Goal: Navigation & Orientation: Find specific page/section

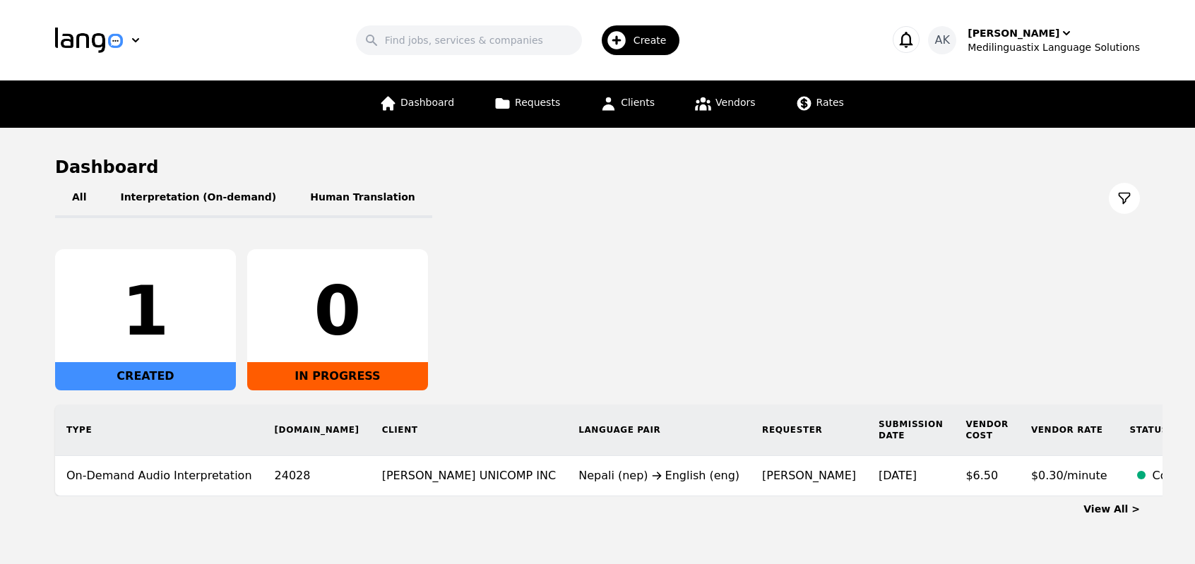
click at [630, 289] on div "1 CREATED 0 IN PROGRESS" at bounding box center [597, 319] width 1085 height 141
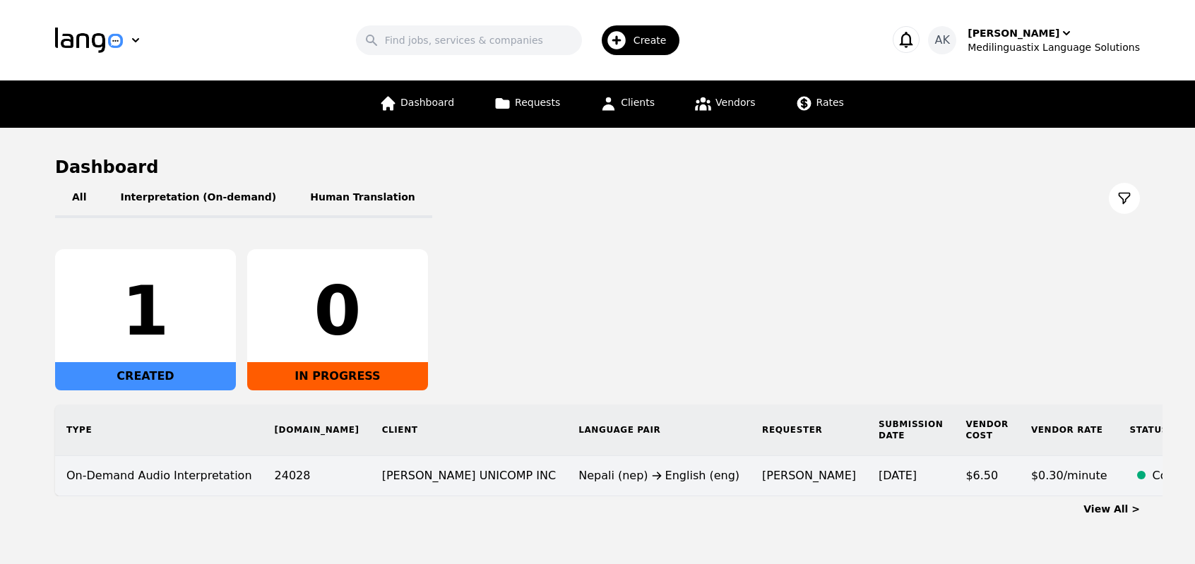
click at [879, 481] on time "9/19/2025" at bounding box center [898, 475] width 38 height 13
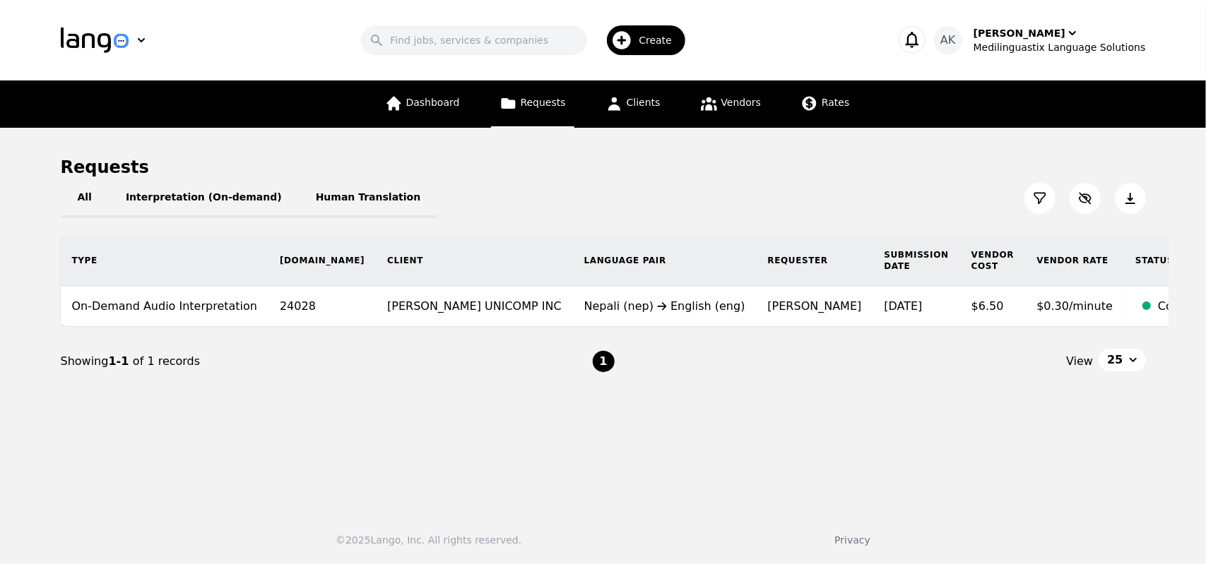
click at [528, 107] on span "Requests" at bounding box center [543, 102] width 45 height 11
click at [143, 432] on main "Requests All Interpretation (On-demand) Human Translation Type Req.ID Client La…" at bounding box center [603, 314] width 1206 height 372
click at [1043, 204] on icon at bounding box center [1040, 198] width 14 height 14
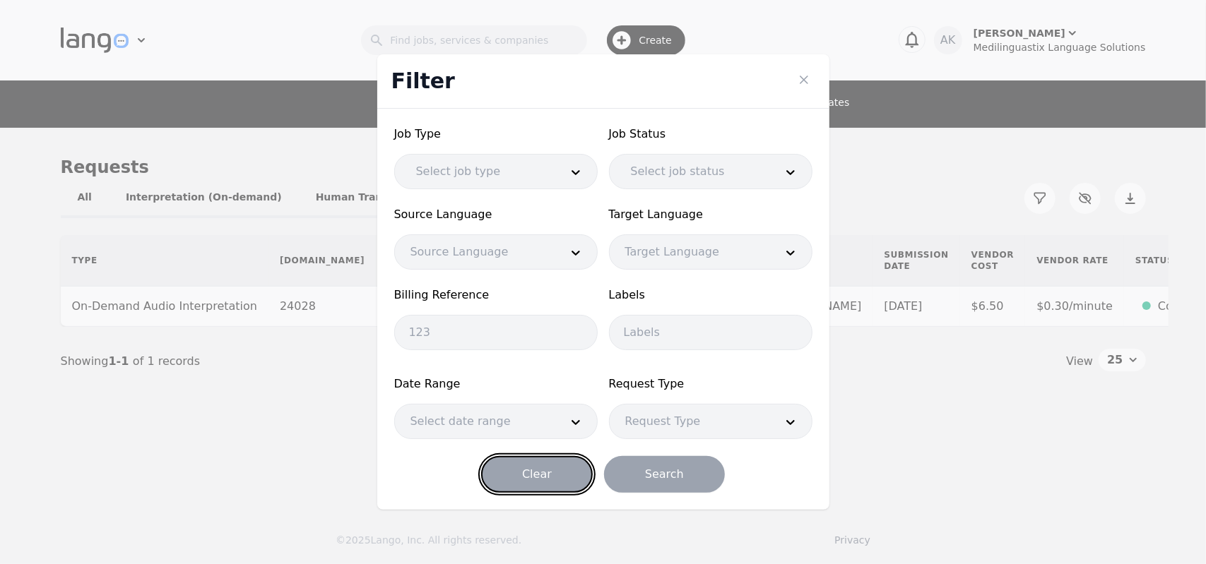
click at [542, 482] on button "Clear" at bounding box center [537, 474] width 112 height 37
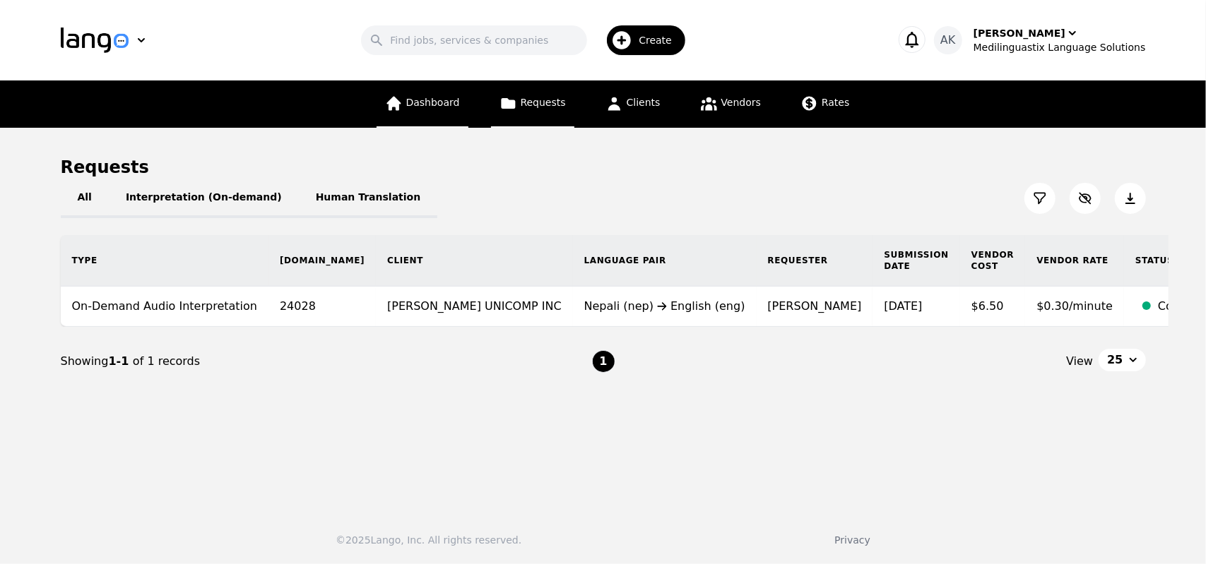
click at [439, 112] on link "Dashboard" at bounding box center [422, 104] width 92 height 47
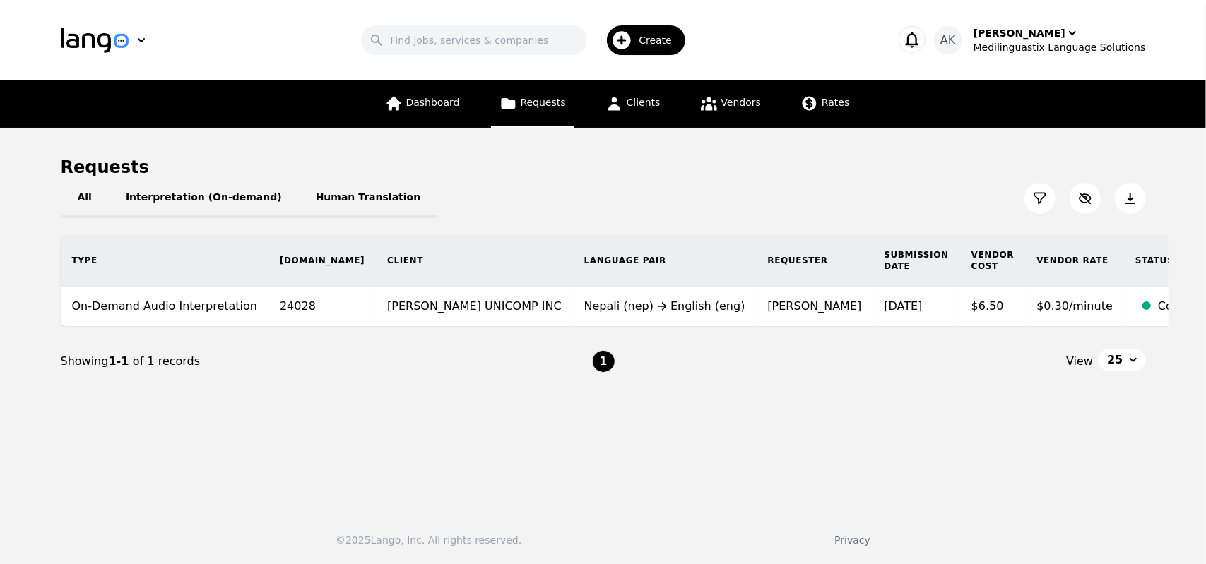
click at [870, 391] on nav "Showing 1-1 of 1 records 1 View 25" at bounding box center [603, 361] width 1085 height 69
click at [1043, 199] on icon at bounding box center [1040, 198] width 14 height 14
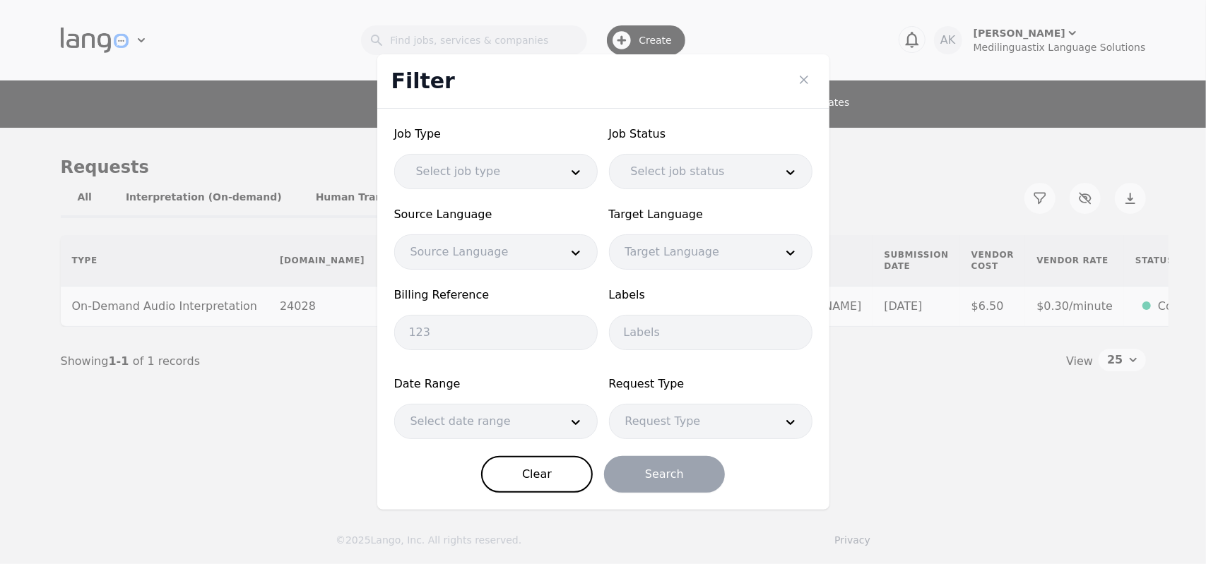
click at [528, 420] on div at bounding box center [475, 422] width 160 height 34
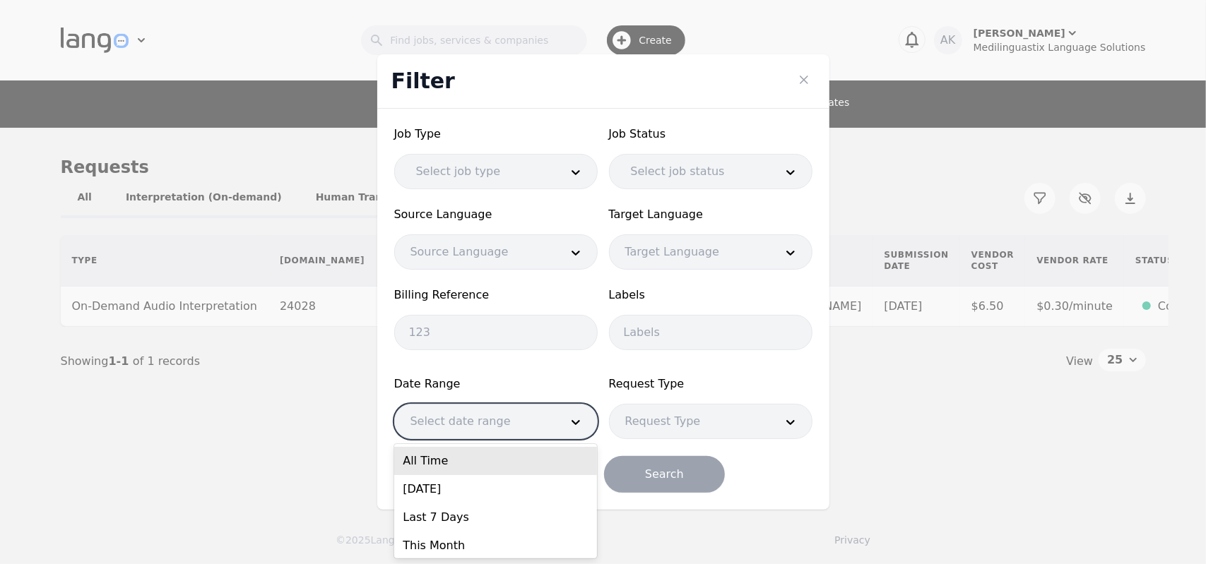
click at [496, 465] on div "All Time" at bounding box center [495, 461] width 203 height 28
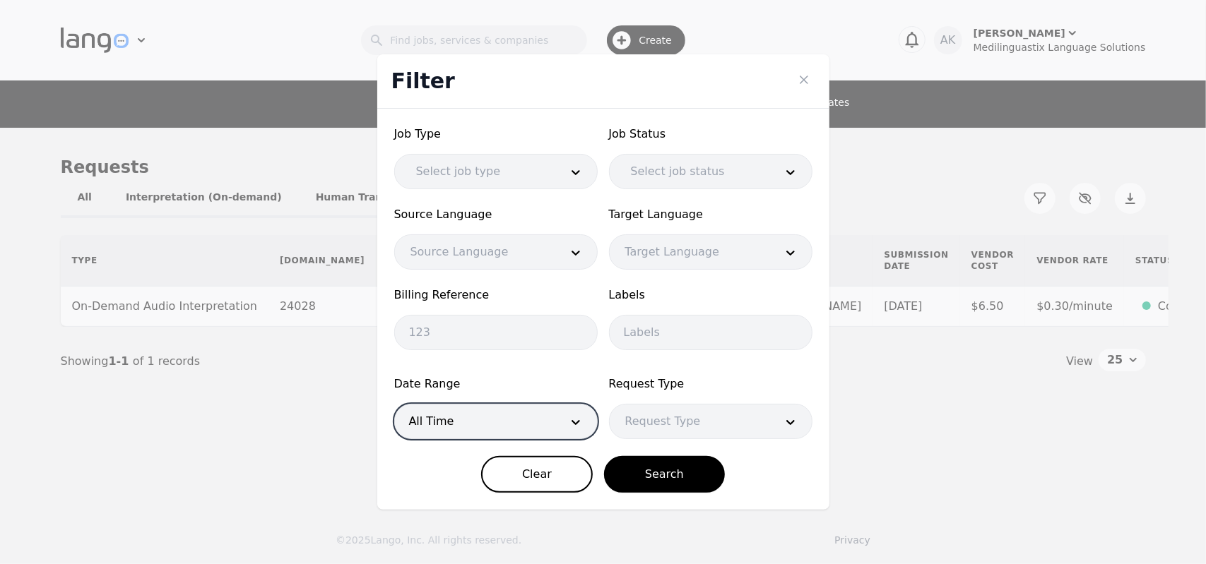
click at [675, 432] on div at bounding box center [690, 422] width 160 height 34
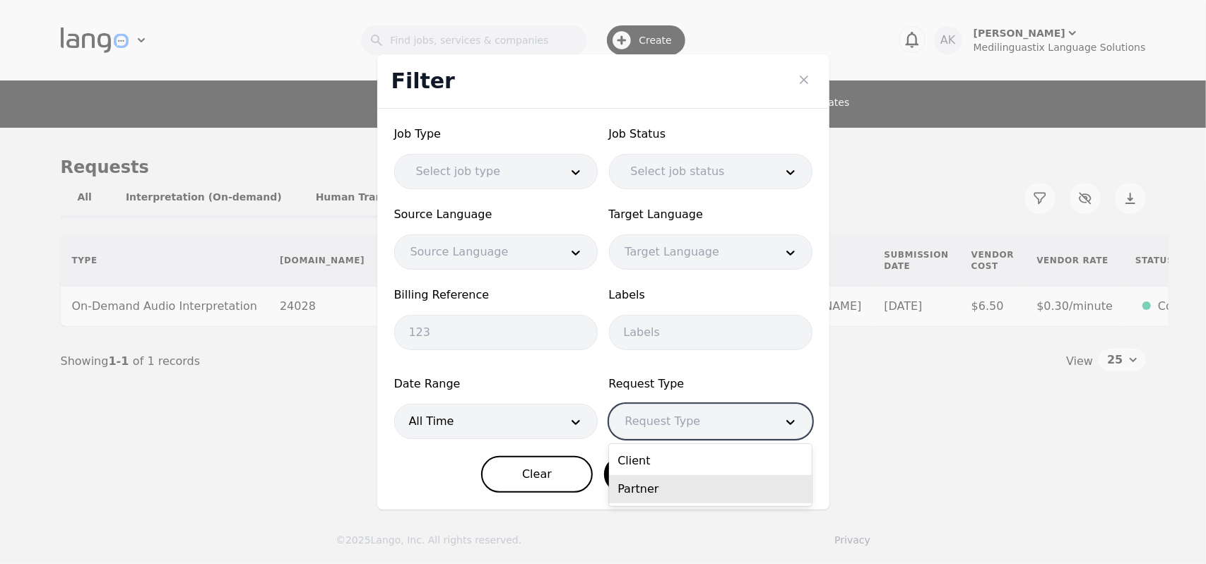
click at [661, 491] on div "Partner" at bounding box center [710, 489] width 203 height 28
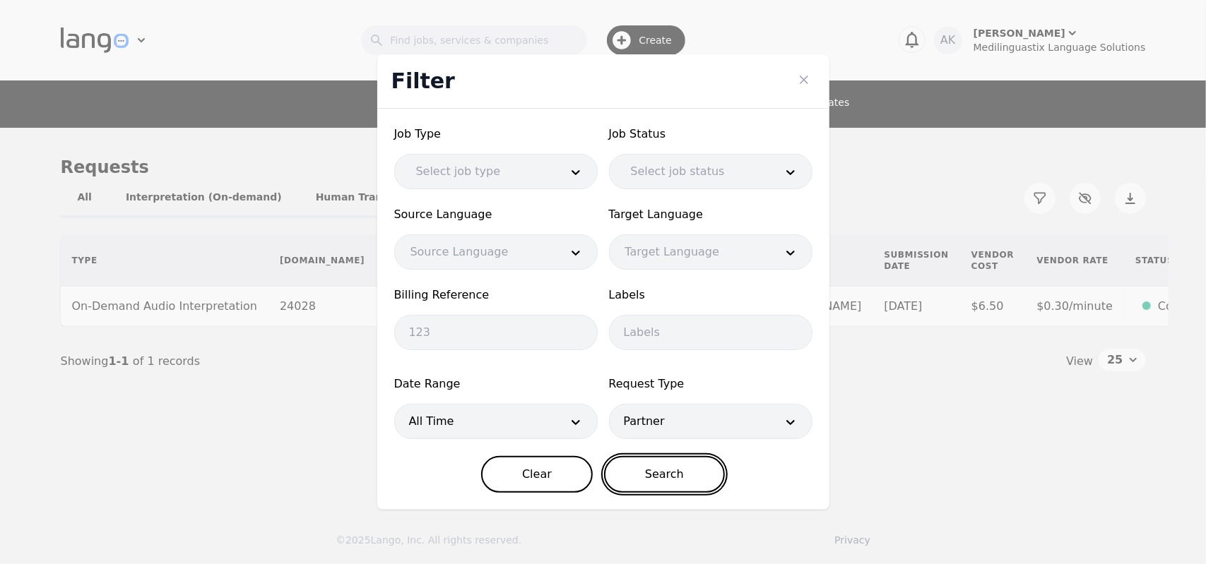
click at [642, 467] on button "Search" at bounding box center [664, 474] width 121 height 37
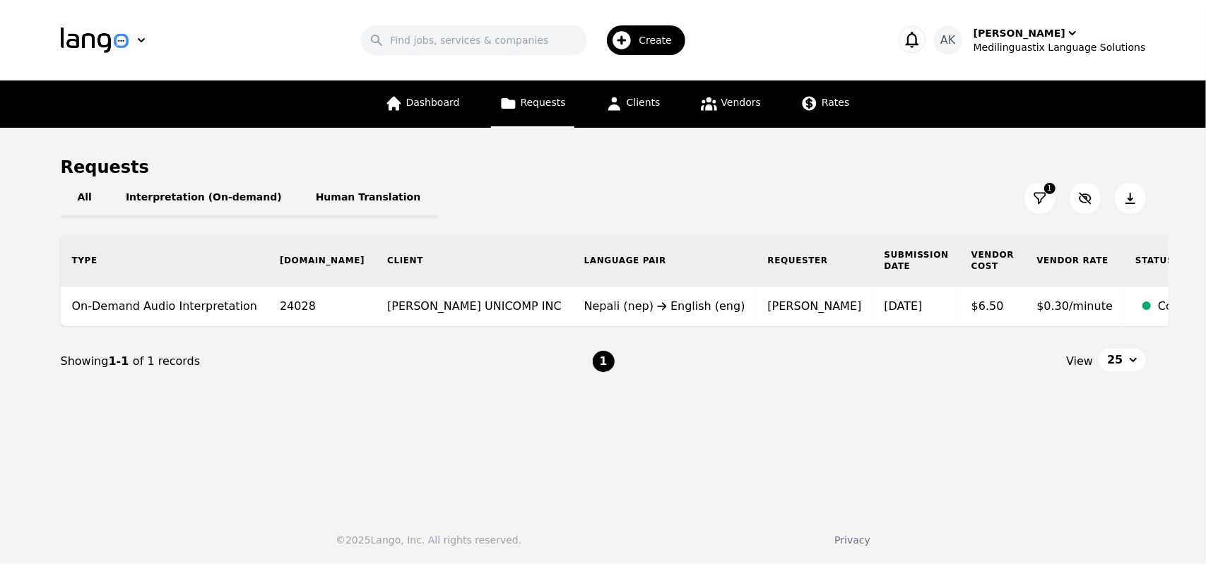
click at [1040, 194] on icon at bounding box center [1040, 198] width 14 height 14
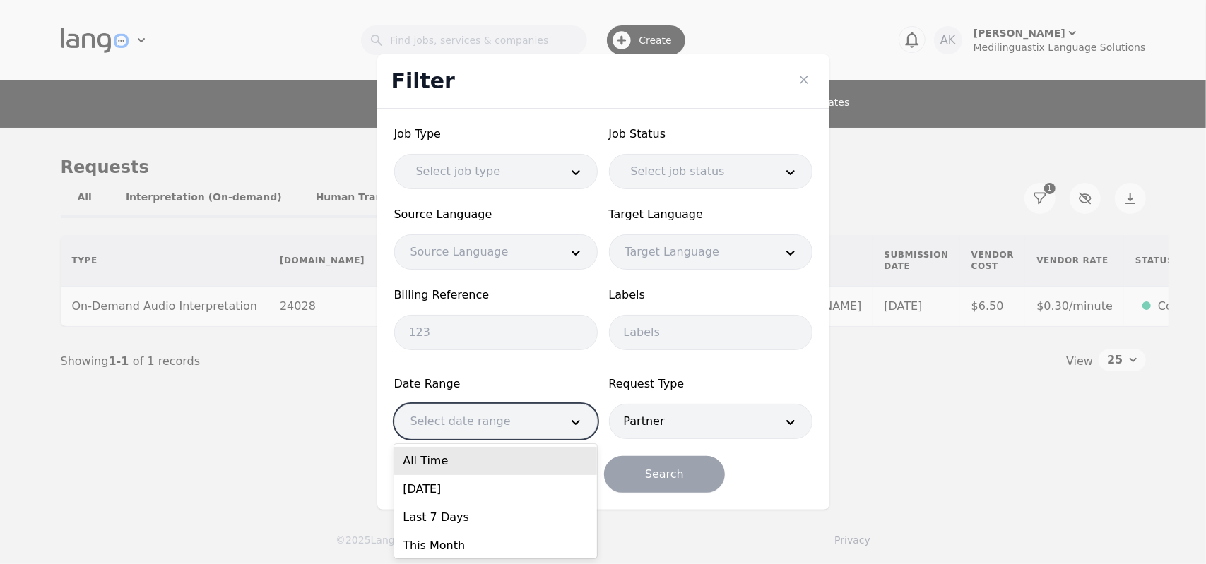
click at [530, 426] on div at bounding box center [475, 422] width 160 height 34
click at [470, 465] on div "All Time" at bounding box center [495, 461] width 203 height 28
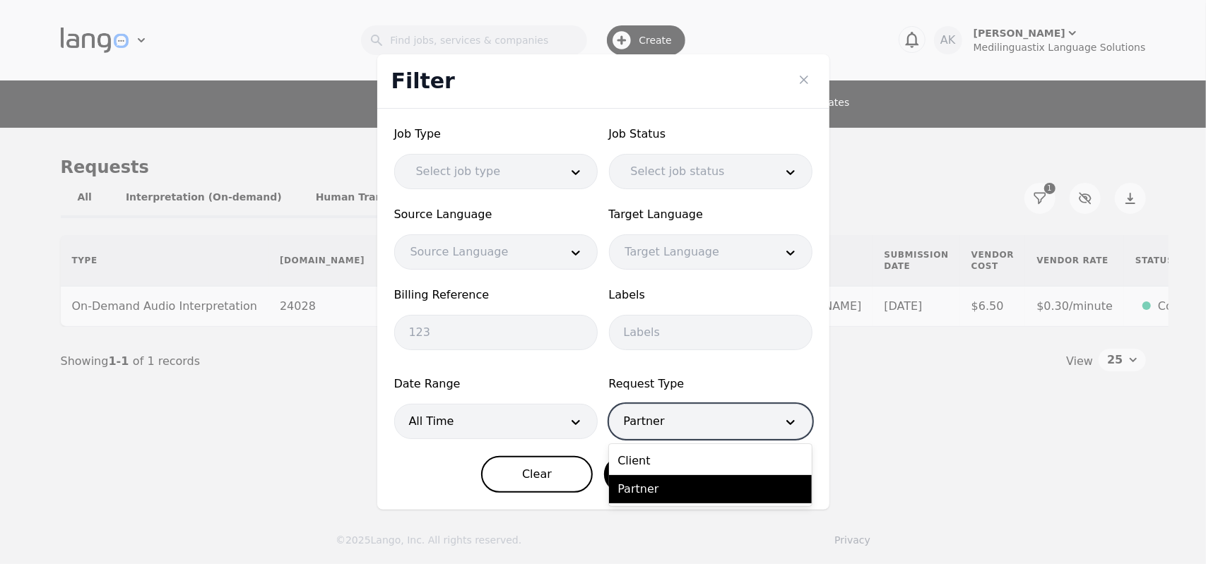
click at [635, 422] on div at bounding box center [690, 422] width 160 height 34
click at [639, 467] on div "Client" at bounding box center [710, 461] width 203 height 28
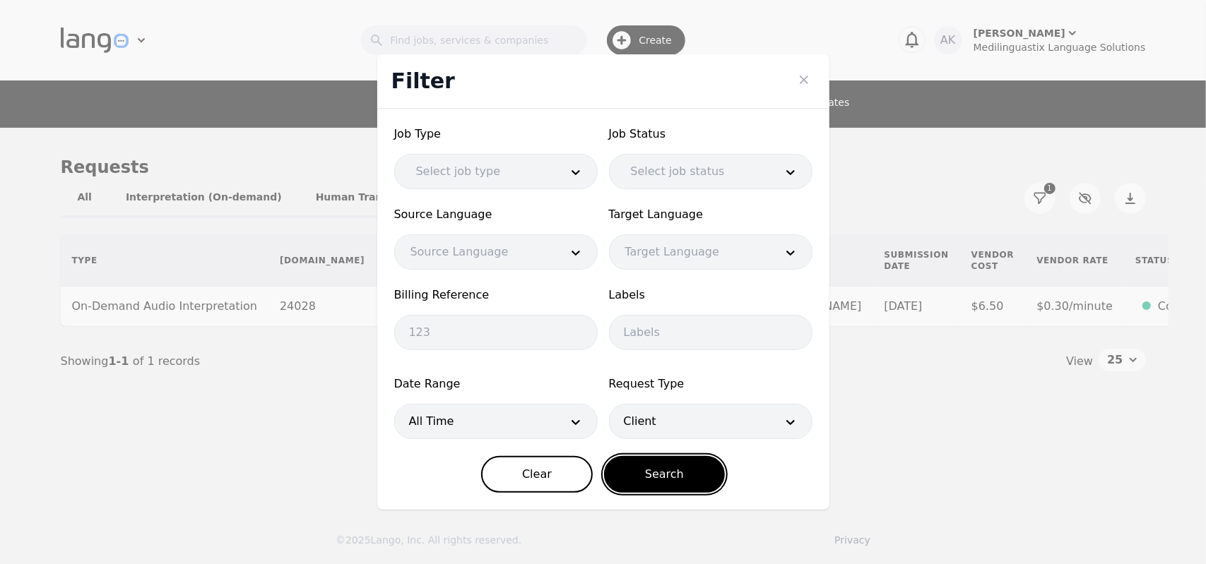
click at [639, 467] on button "Search" at bounding box center [664, 474] width 121 height 37
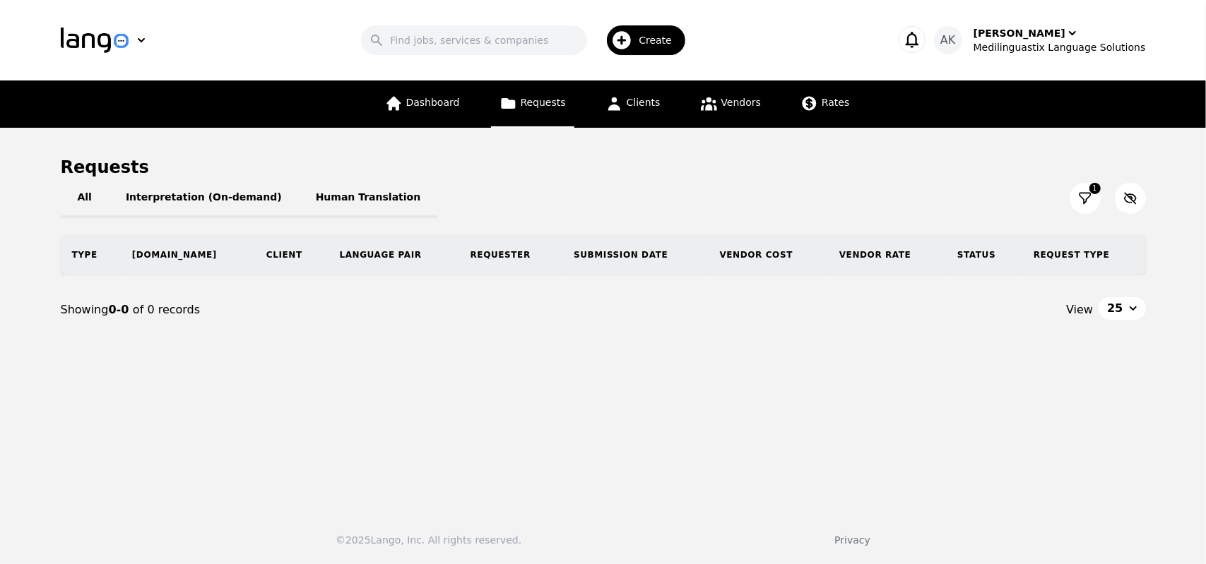
click at [1088, 198] on icon at bounding box center [1085, 198] width 14 height 14
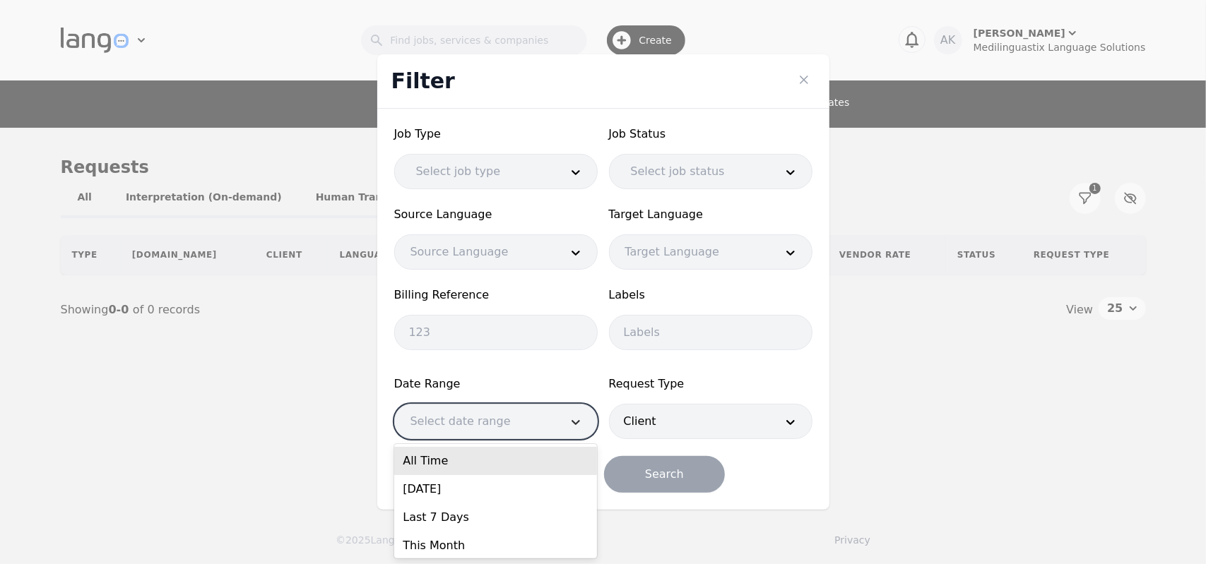
click at [555, 432] on div at bounding box center [575, 422] width 42 height 34
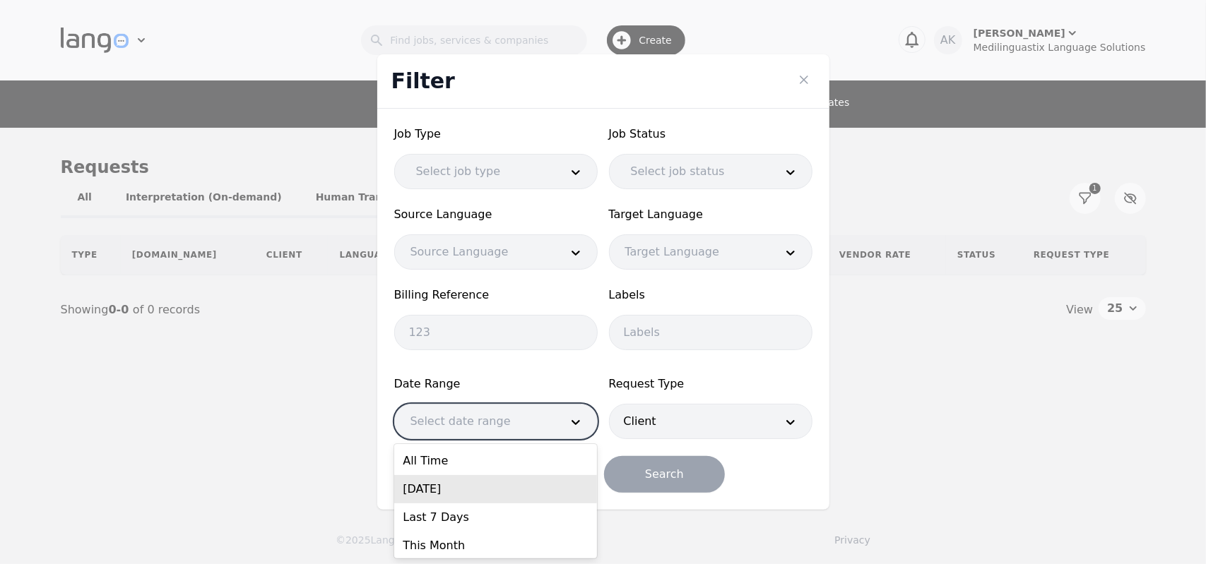
click at [485, 494] on div "Today" at bounding box center [495, 489] width 203 height 28
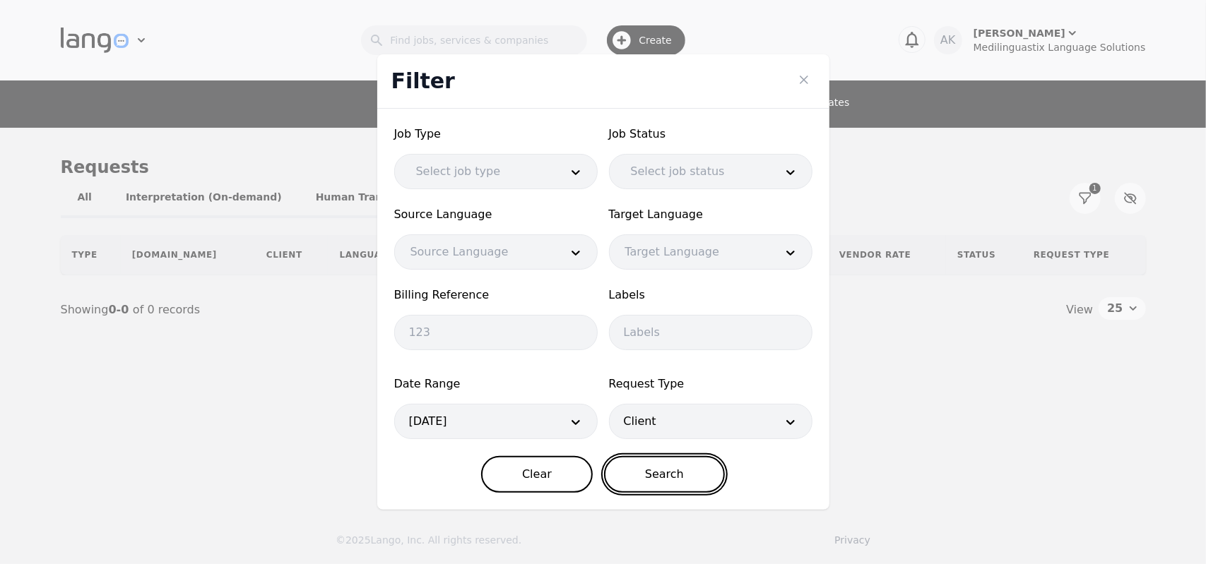
click at [651, 466] on button "Search" at bounding box center [664, 474] width 121 height 37
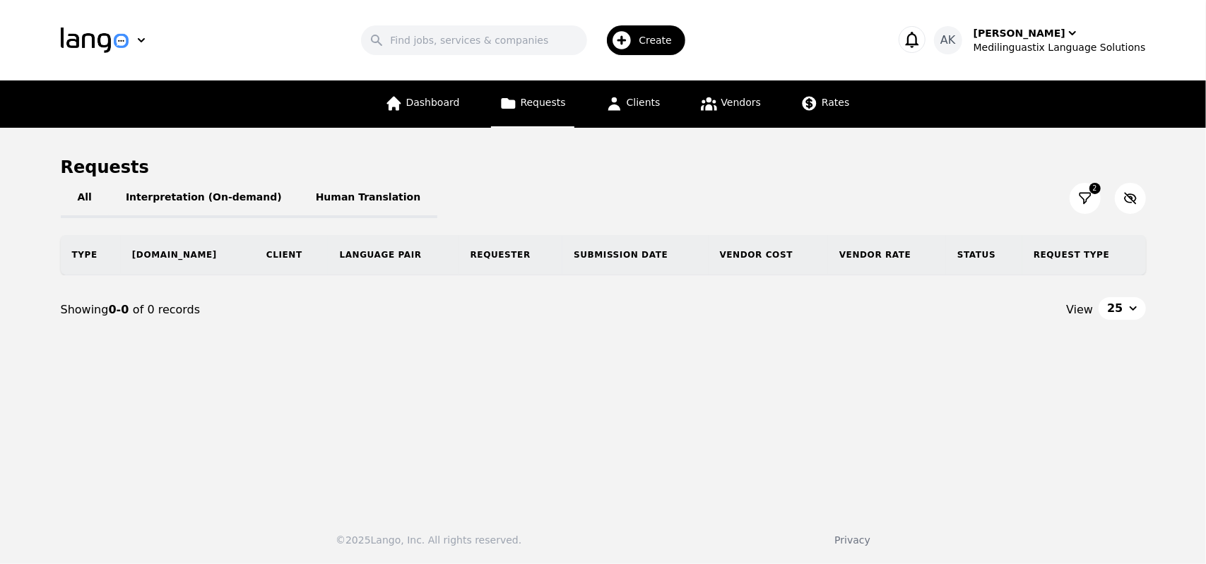
click at [1084, 198] on icon at bounding box center [1085, 198] width 14 height 14
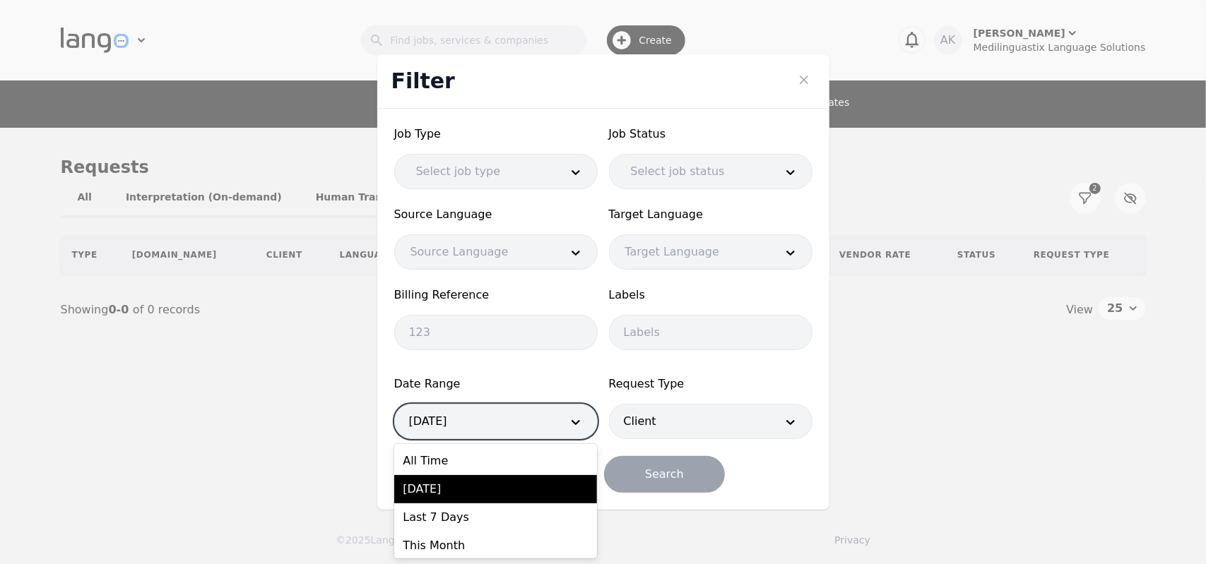
click at [550, 426] on div at bounding box center [475, 422] width 160 height 34
click at [509, 467] on div "All Time" at bounding box center [495, 461] width 203 height 28
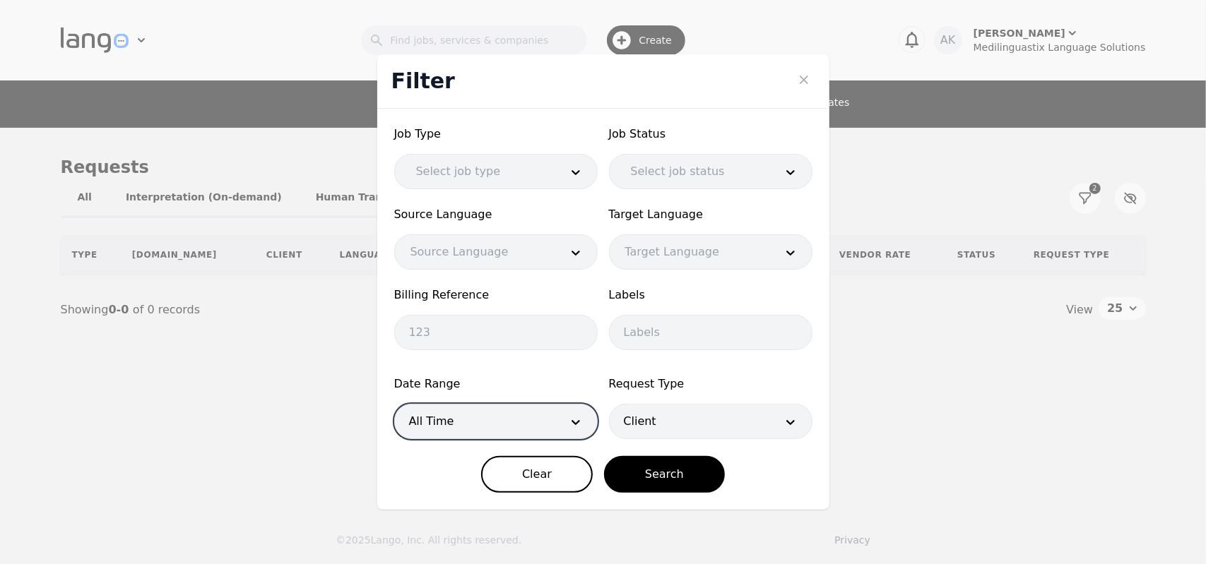
click at [668, 419] on div at bounding box center [690, 422] width 160 height 34
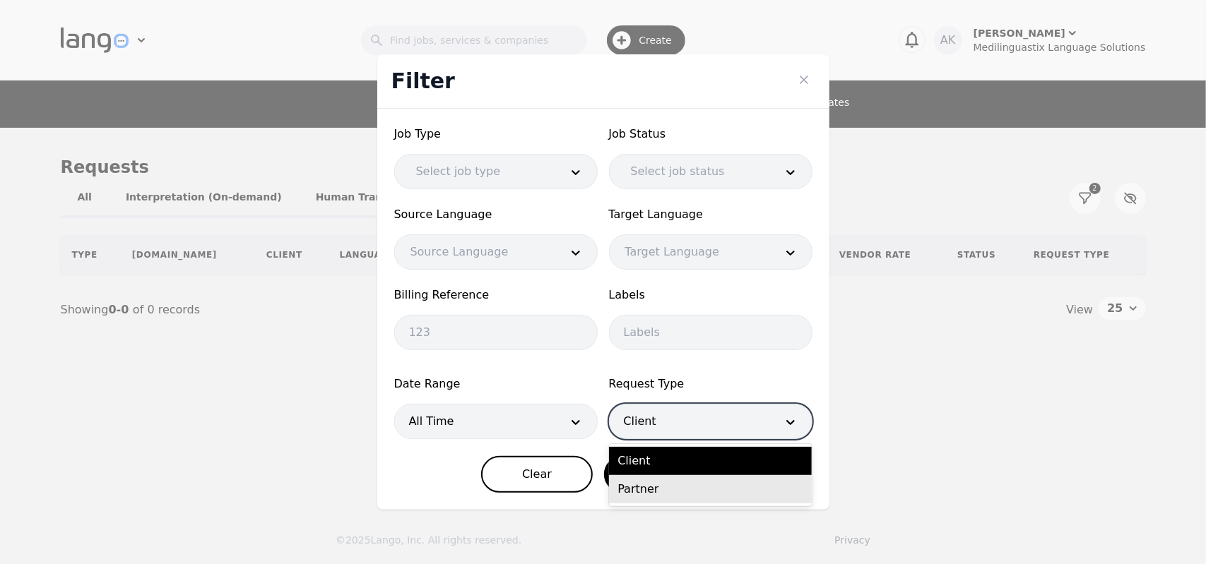
click at [655, 483] on div "Partner" at bounding box center [710, 489] width 203 height 28
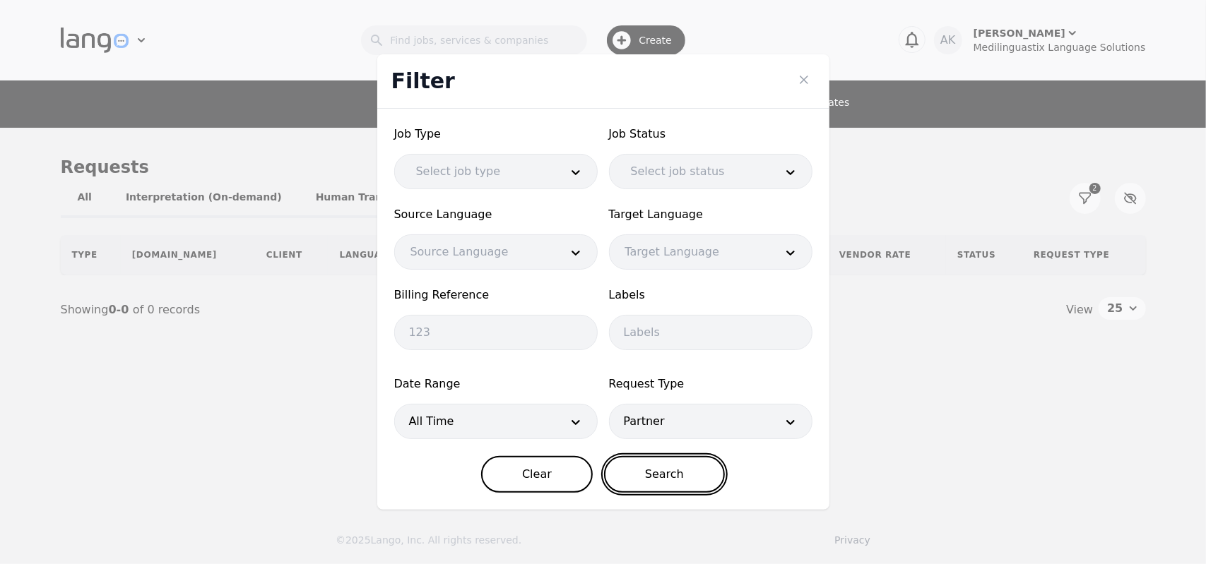
click at [644, 467] on button "Search" at bounding box center [664, 474] width 121 height 37
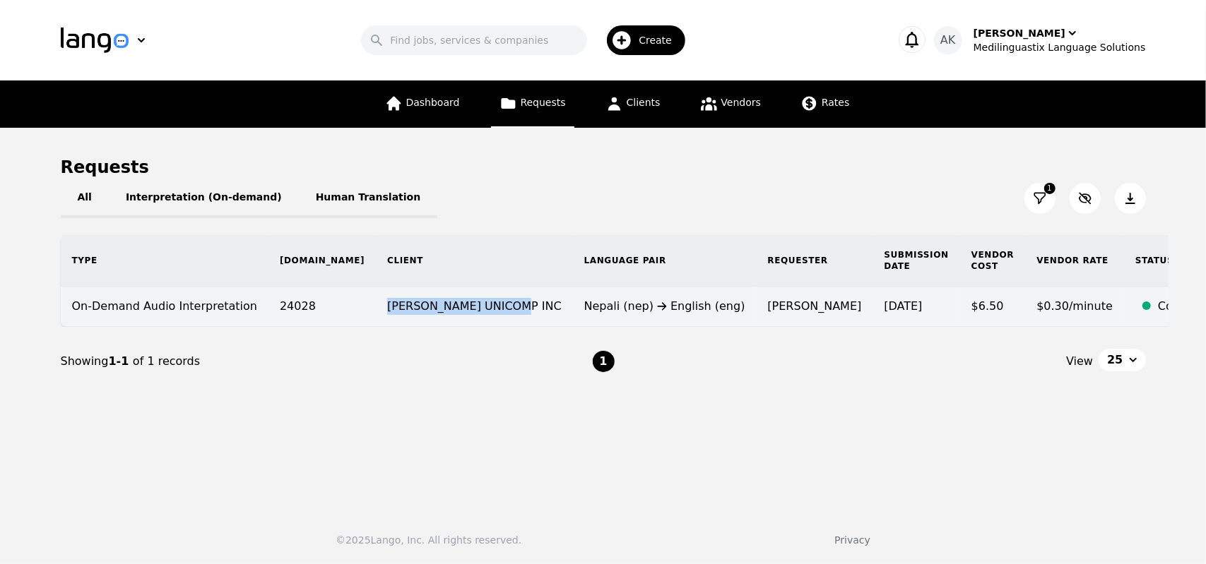
drag, startPoint x: 446, startPoint y: 308, endPoint x: 314, endPoint y: 302, distance: 132.2
click at [376, 302] on td "SHEAKLEY UNICOMP INC" at bounding box center [474, 307] width 197 height 40
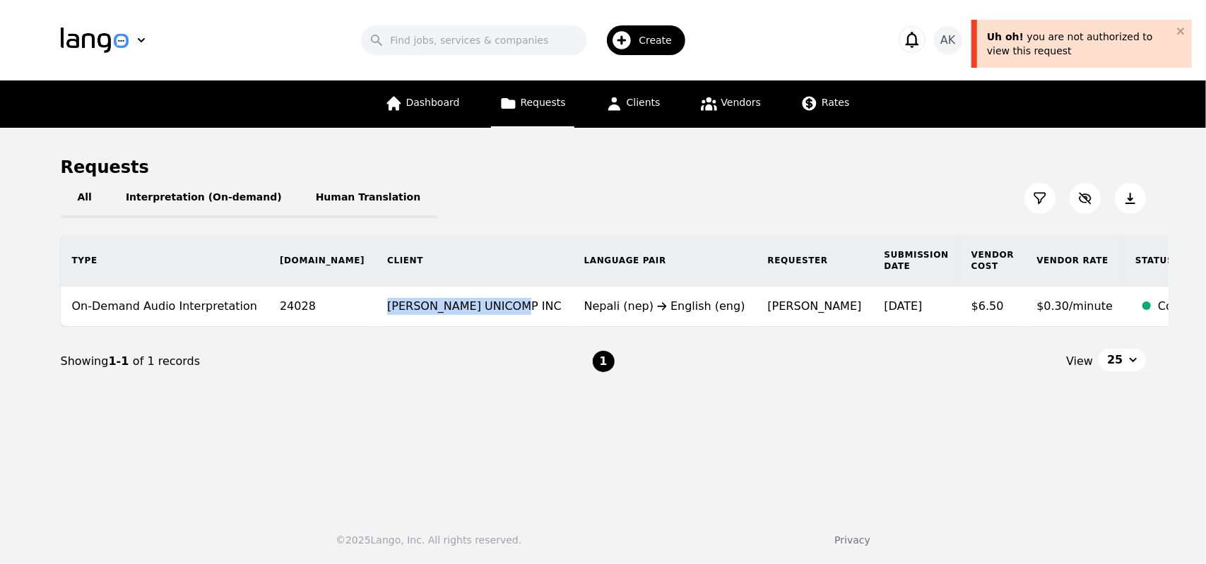
drag, startPoint x: 448, startPoint y: 307, endPoint x: 312, endPoint y: 298, distance: 135.9
click at [376, 298] on td "SHEAKLEY UNICOMP INC" at bounding box center [474, 307] width 197 height 40
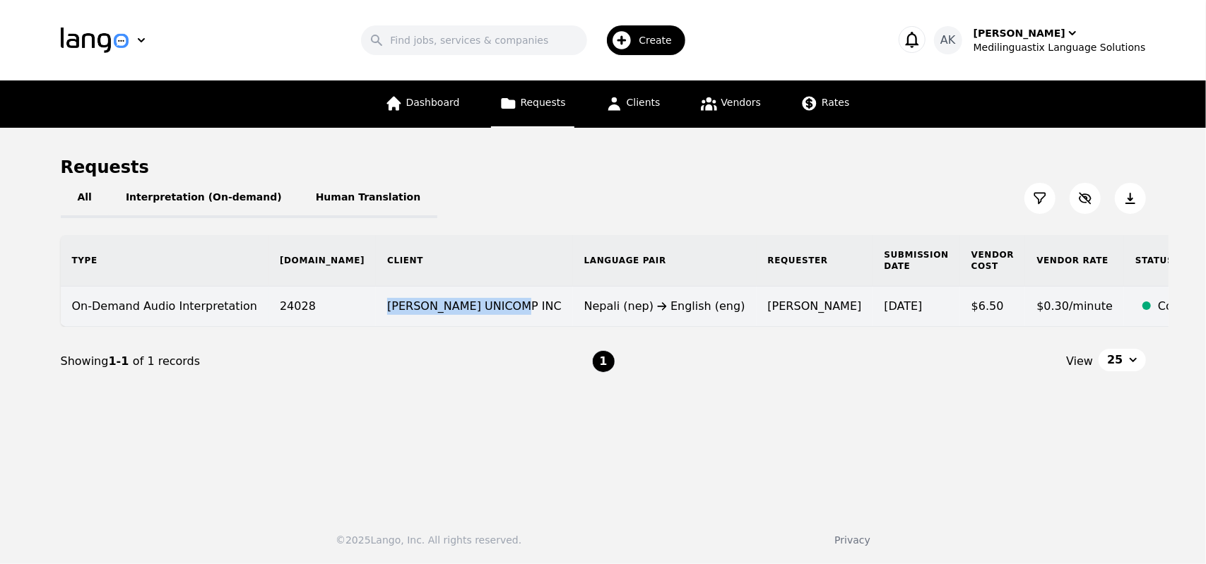
drag, startPoint x: 309, startPoint y: 307, endPoint x: 440, endPoint y: 319, distance: 132.0
click at [440, 319] on td "SHEAKLEY UNICOMP INC" at bounding box center [474, 307] width 197 height 40
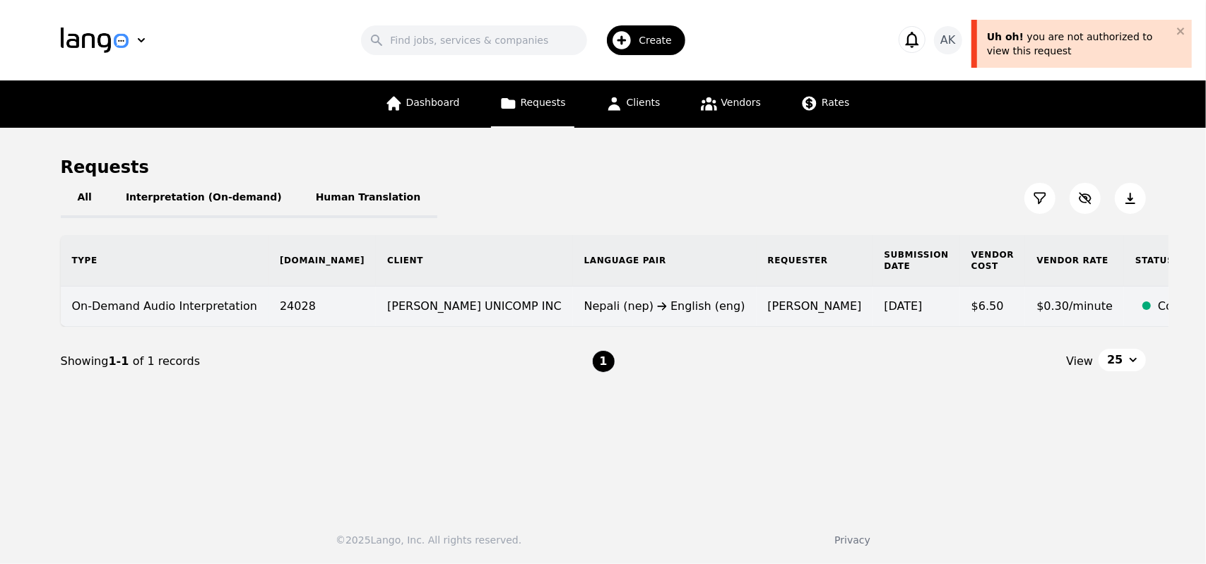
click at [407, 304] on td "SHEAKLEY UNICOMP INC" at bounding box center [474, 307] width 197 height 40
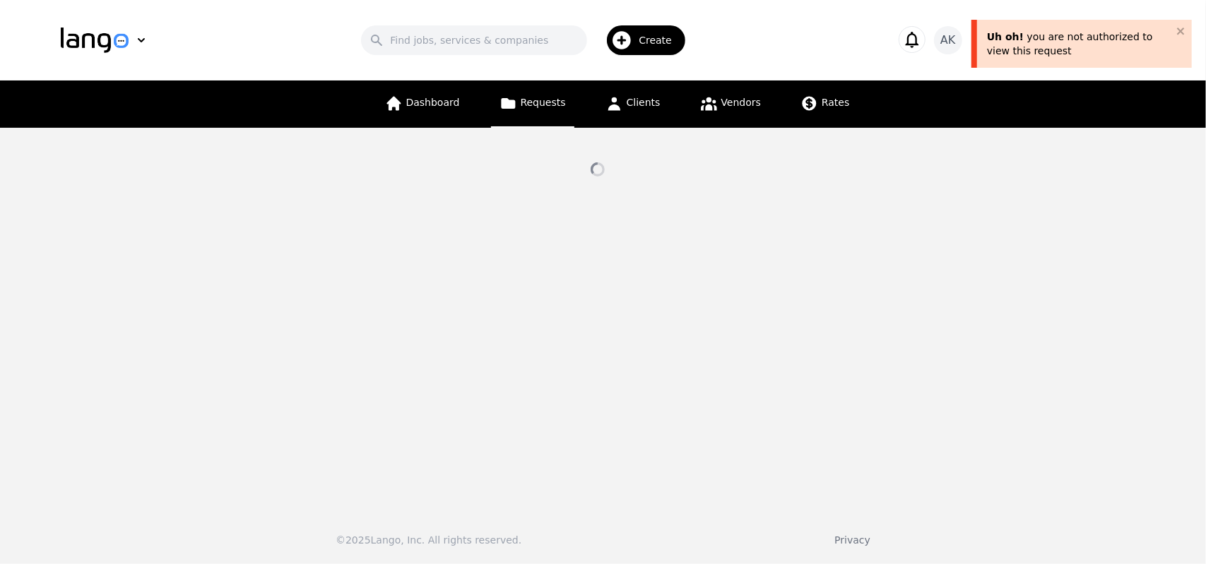
click at [407, 304] on main at bounding box center [603, 314] width 1206 height 372
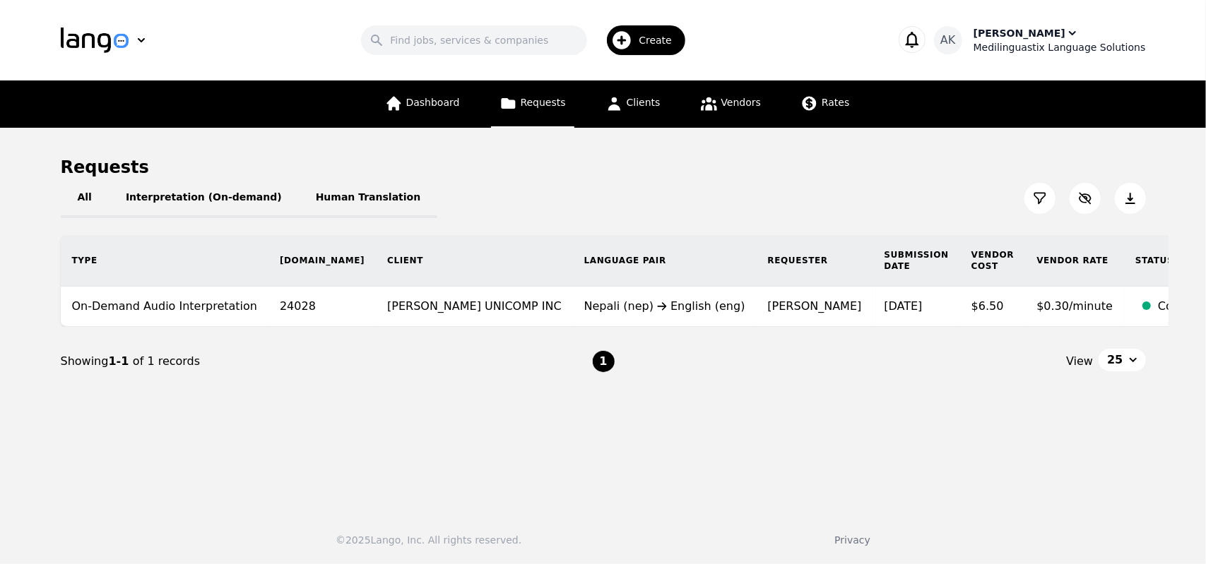
click at [1025, 49] on div "Medilinguastix Language Solutions" at bounding box center [1059, 47] width 172 height 14
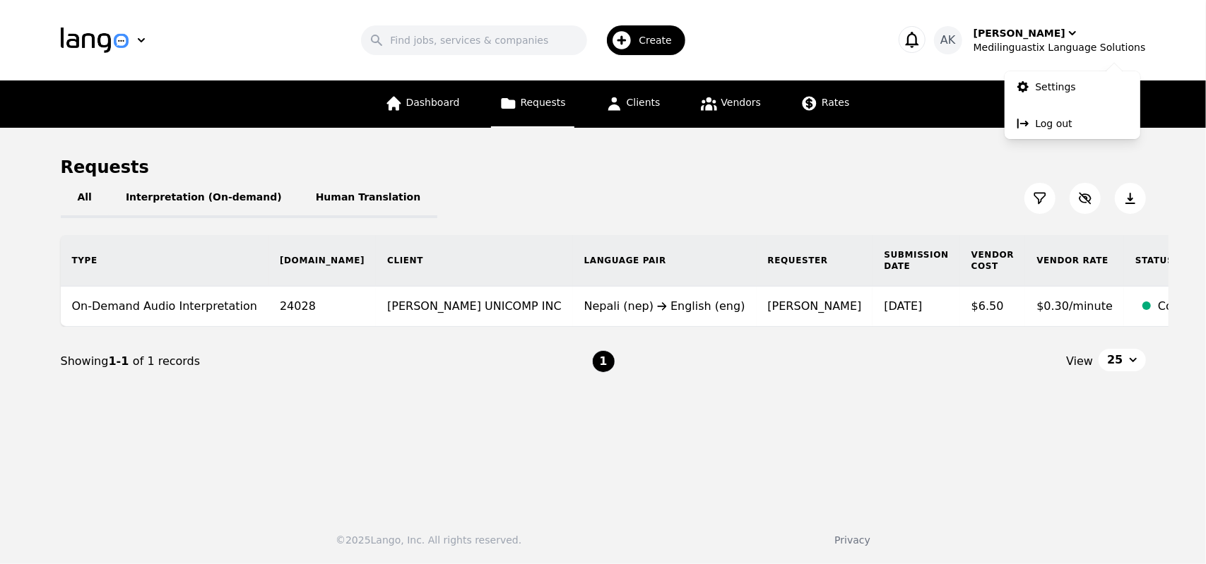
click at [920, 35] on button "button" at bounding box center [911, 39] width 27 height 27
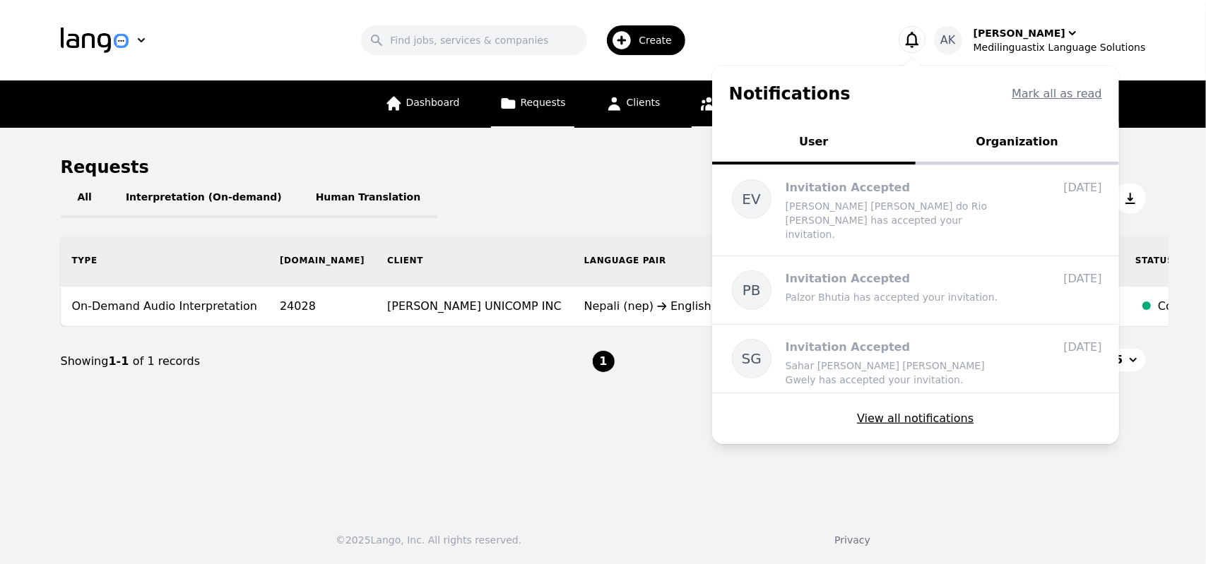
click at [721, 102] on span "Vendors" at bounding box center [741, 102] width 40 height 11
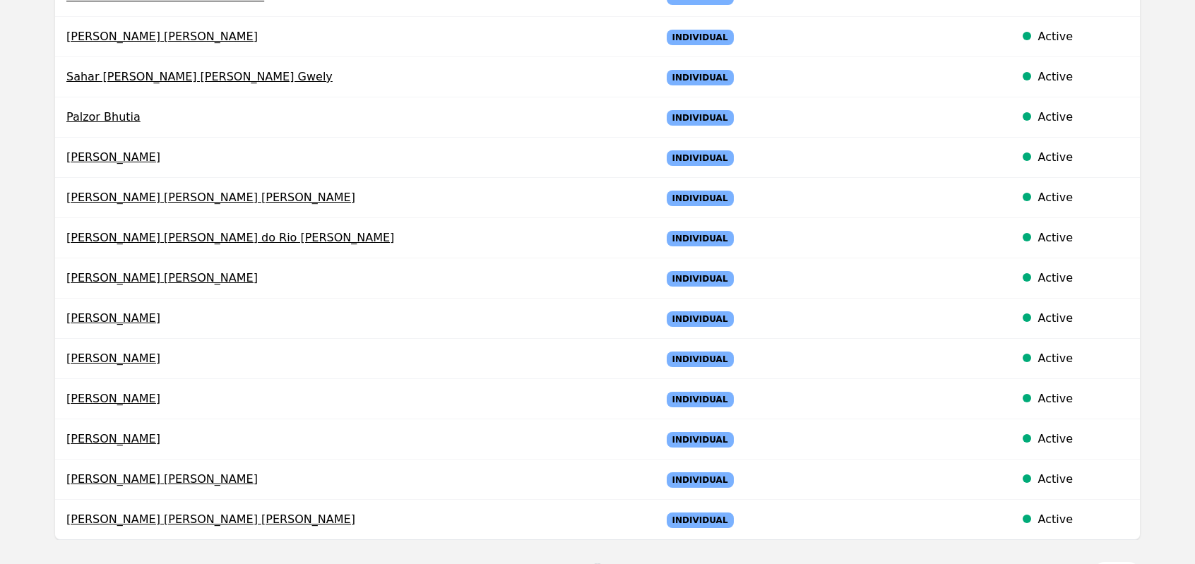
scroll to position [537, 0]
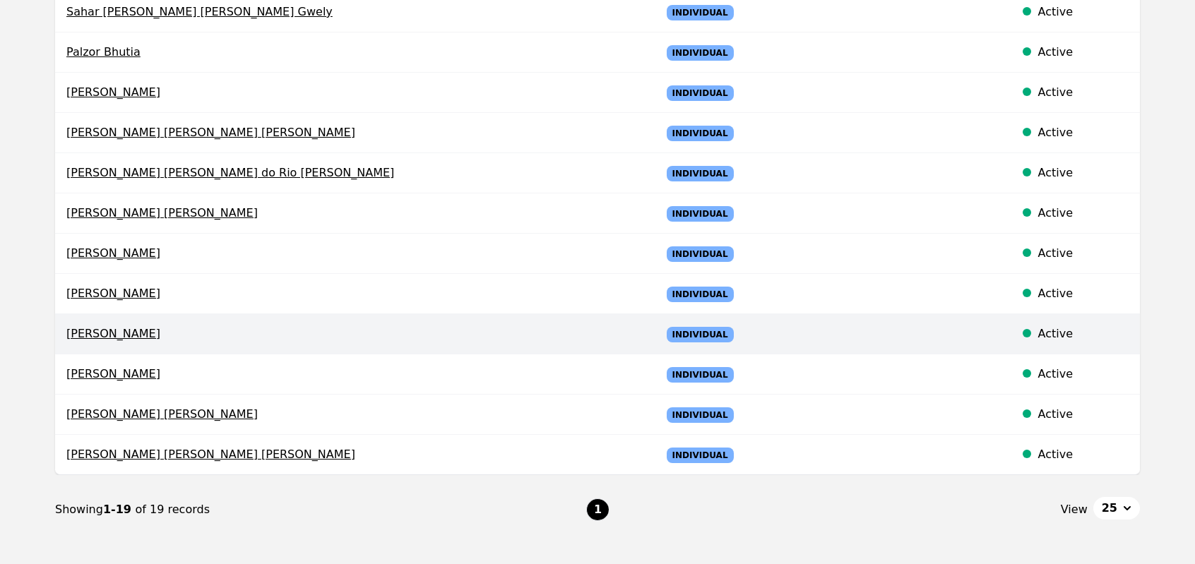
click at [123, 326] on span "Vikash Upadhaya" at bounding box center [352, 334] width 572 height 17
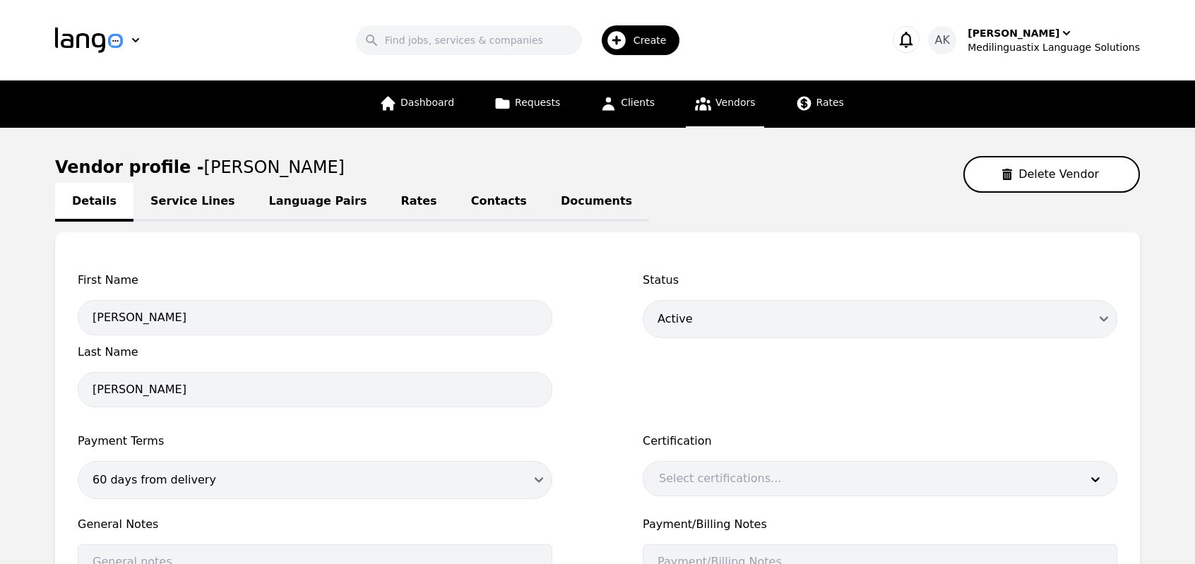
click at [285, 204] on link "Language Pairs" at bounding box center [318, 202] width 132 height 39
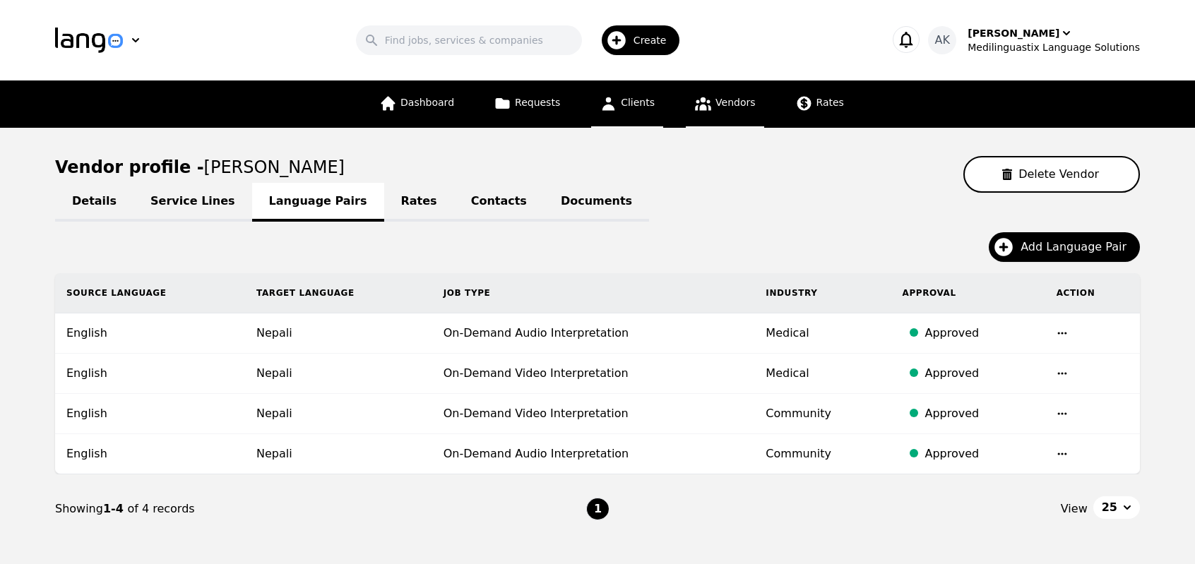
click at [615, 103] on icon at bounding box center [609, 104] width 18 height 18
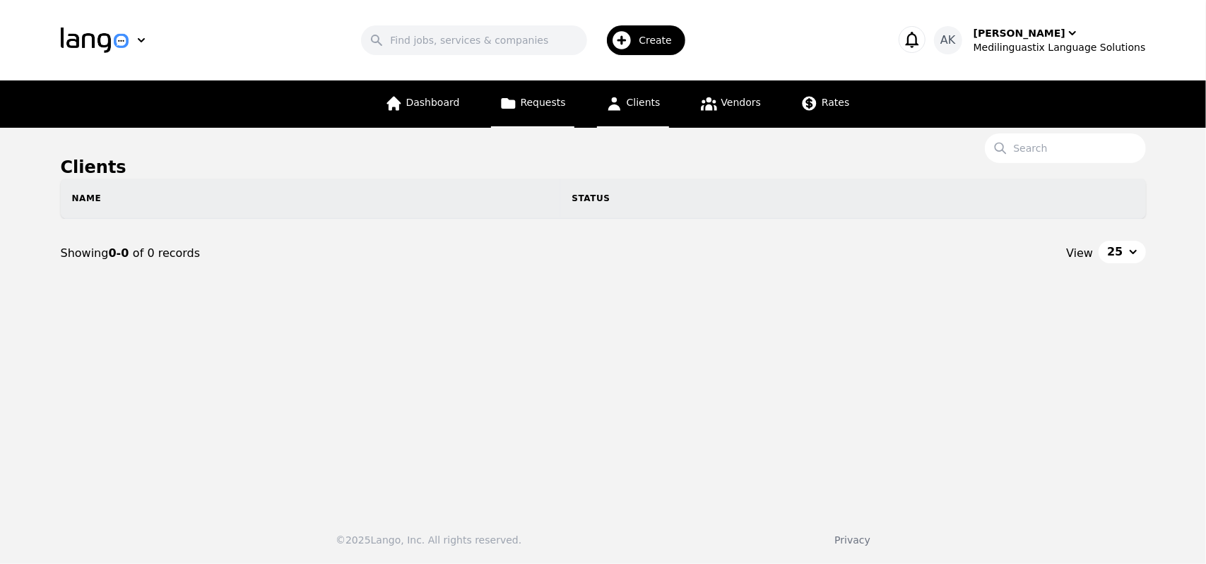
click at [539, 103] on span "Requests" at bounding box center [543, 102] width 45 height 11
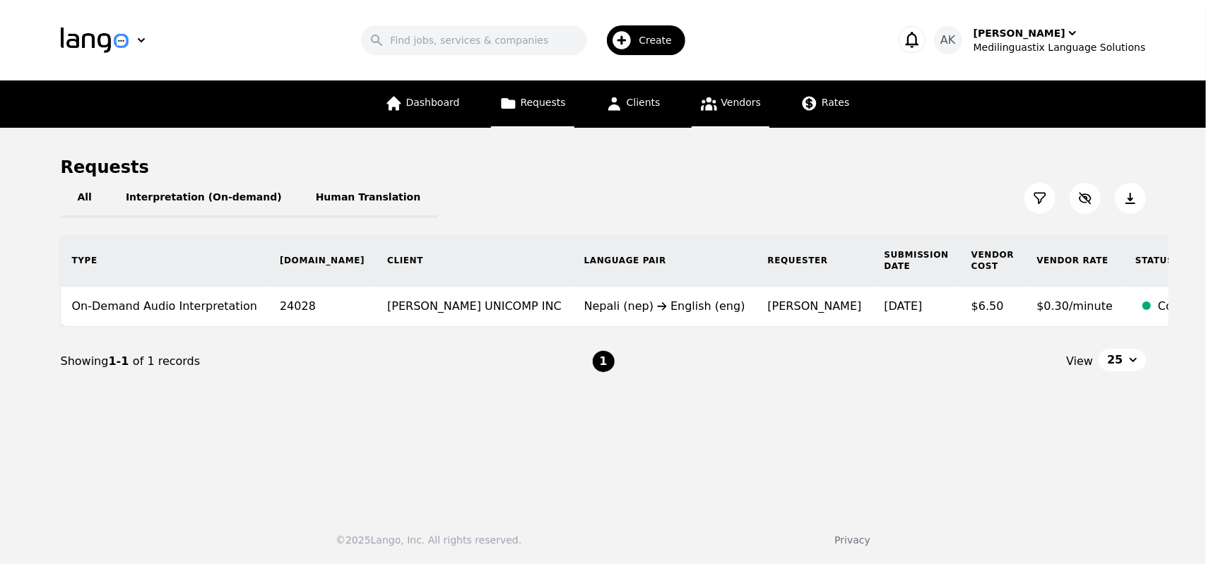
click at [708, 111] on icon at bounding box center [709, 104] width 18 height 18
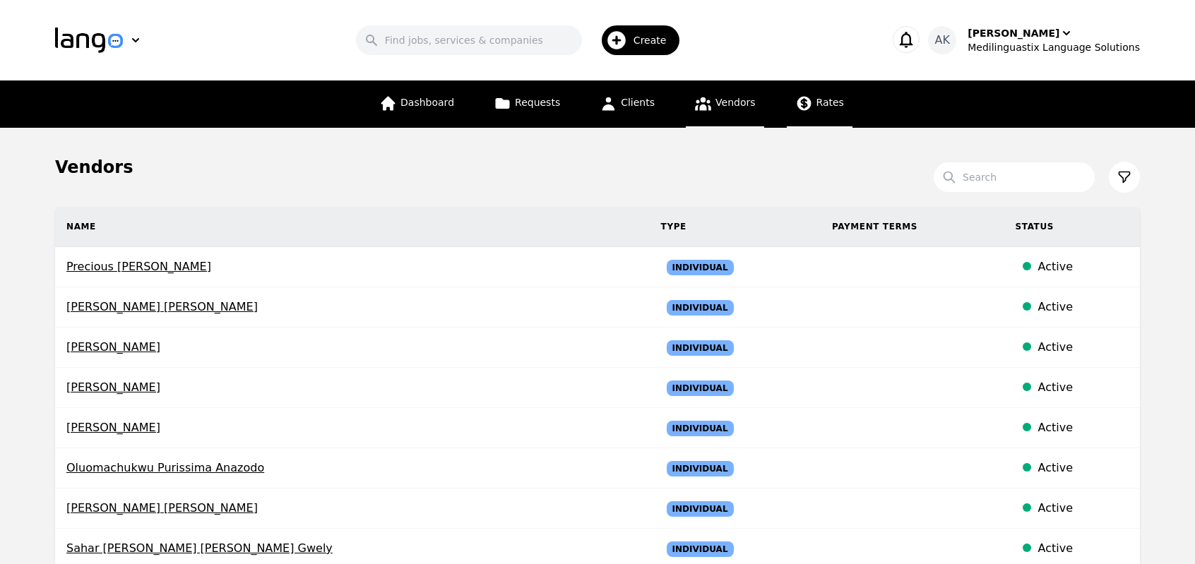
click at [795, 118] on link "Rates" at bounding box center [820, 104] width 66 height 47
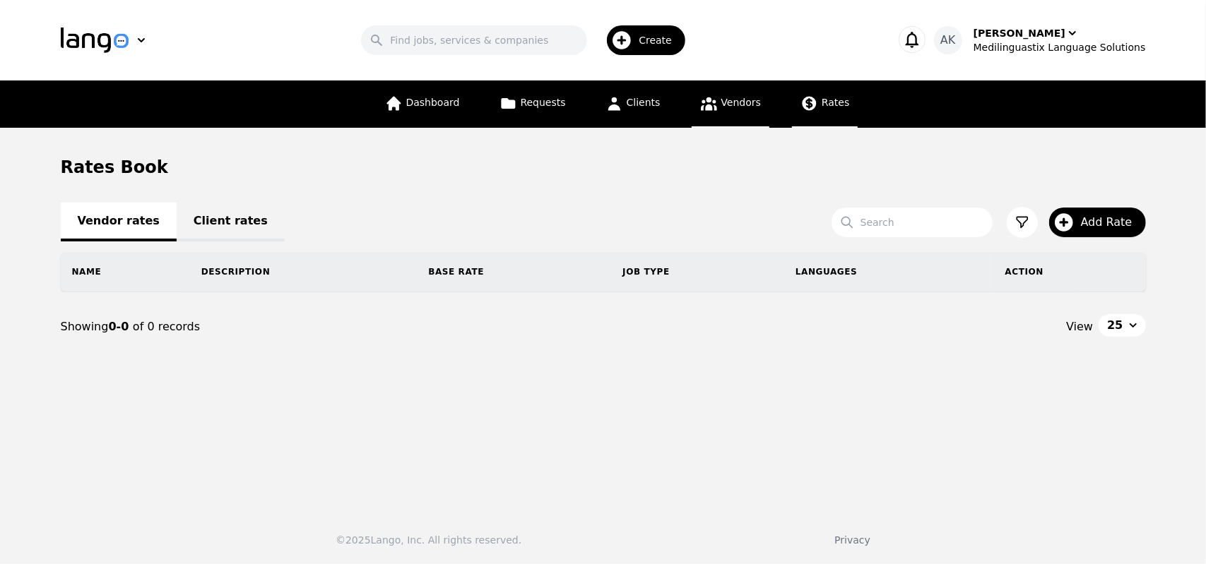
click at [700, 111] on icon at bounding box center [709, 104] width 18 height 18
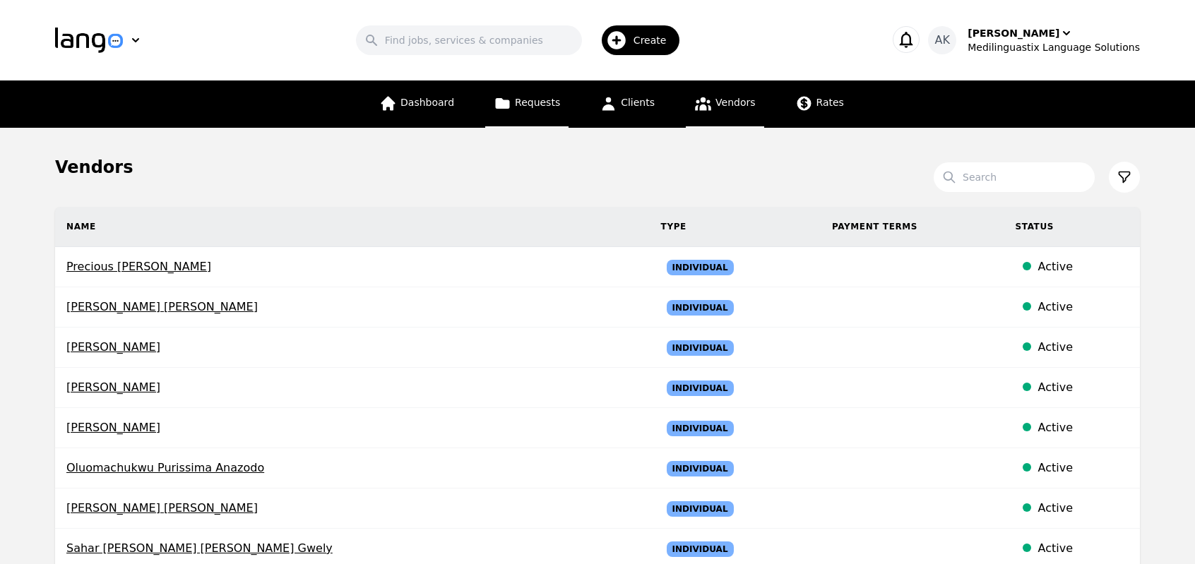
click at [529, 108] on span "Requests" at bounding box center [537, 102] width 45 height 11
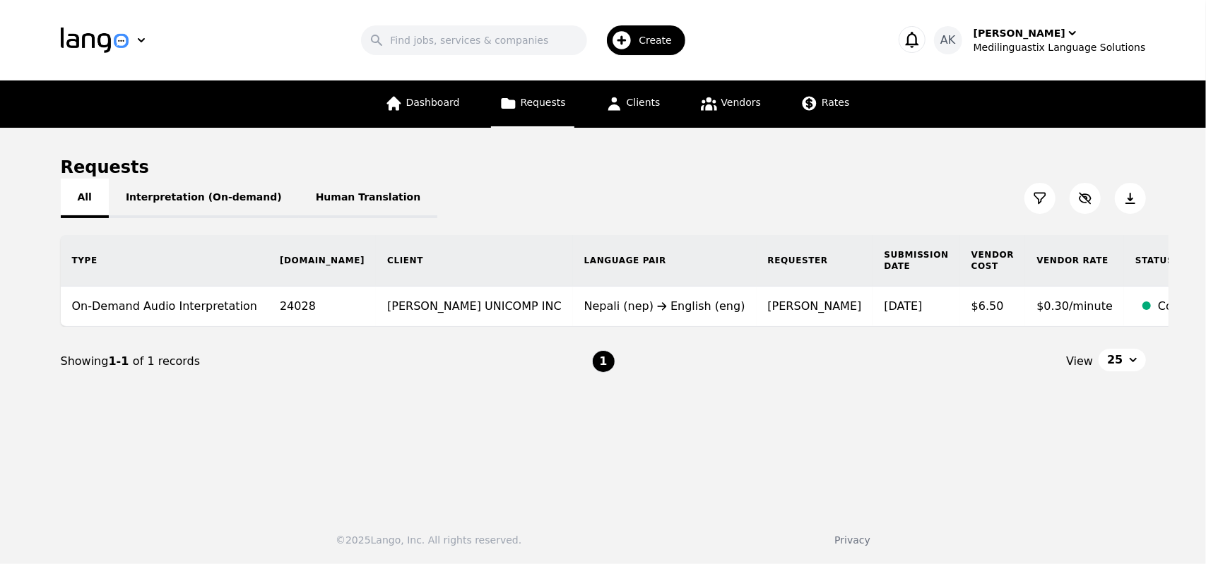
click at [88, 200] on button "All" at bounding box center [85, 199] width 48 height 40
click at [417, 108] on span "Dashboard" at bounding box center [433, 102] width 54 height 11
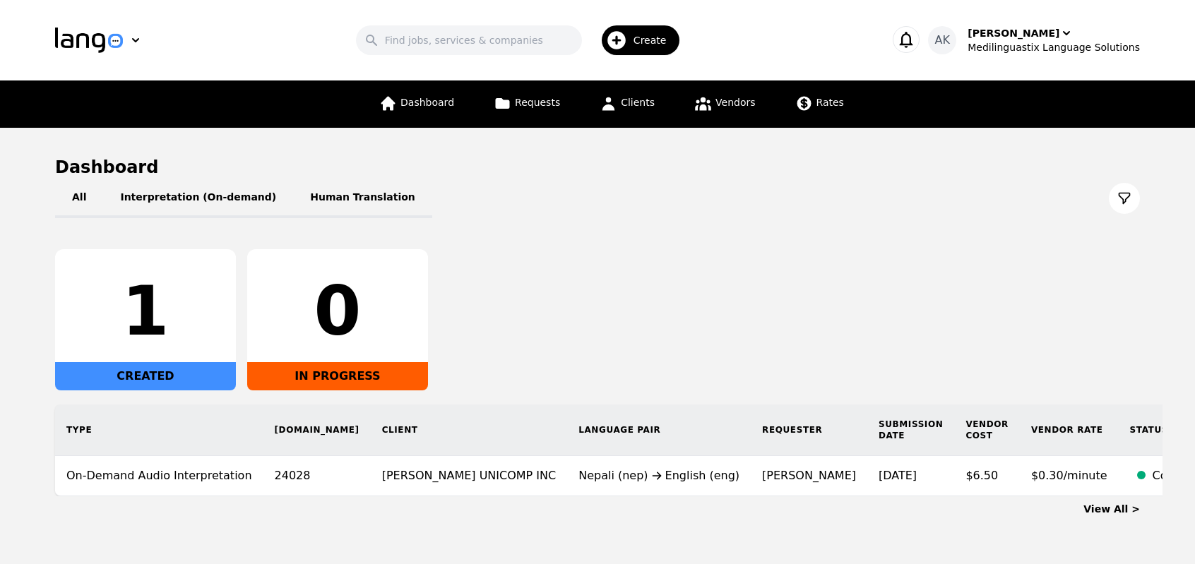
click at [602, 515] on main "Dashboard All Interpretation (On-demand) Human Translation 1 CREATED 0 IN PROGR…" at bounding box center [597, 336] width 1195 height 417
click at [518, 101] on link "Requests" at bounding box center [526, 104] width 83 height 47
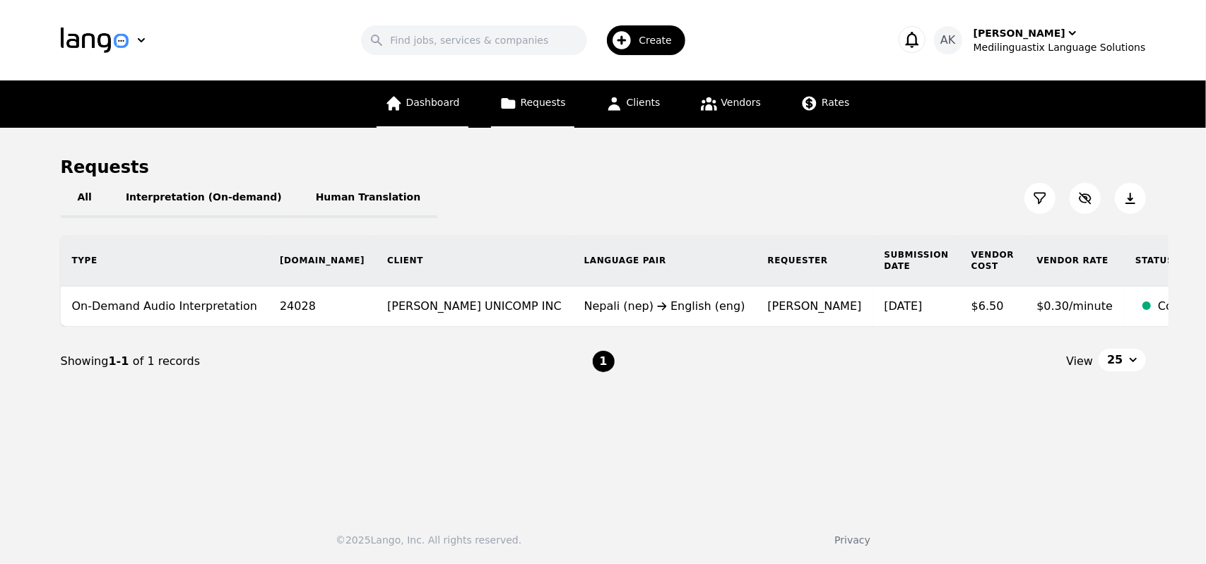
click at [437, 103] on span "Dashboard" at bounding box center [433, 102] width 54 height 11
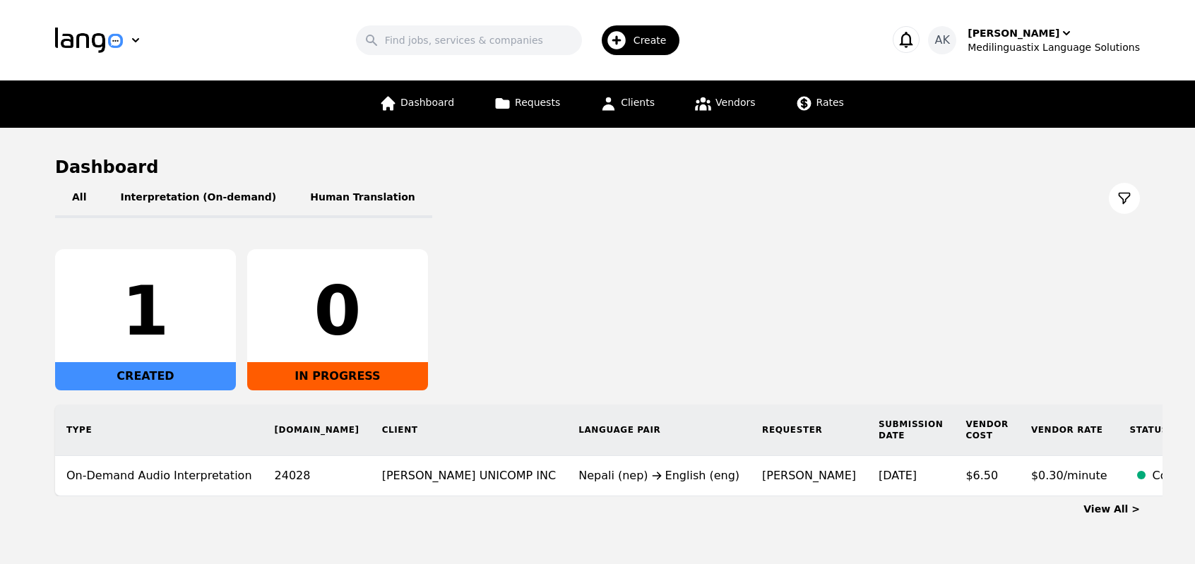
click at [998, 511] on div "View All >" at bounding box center [597, 507] width 1085 height 20
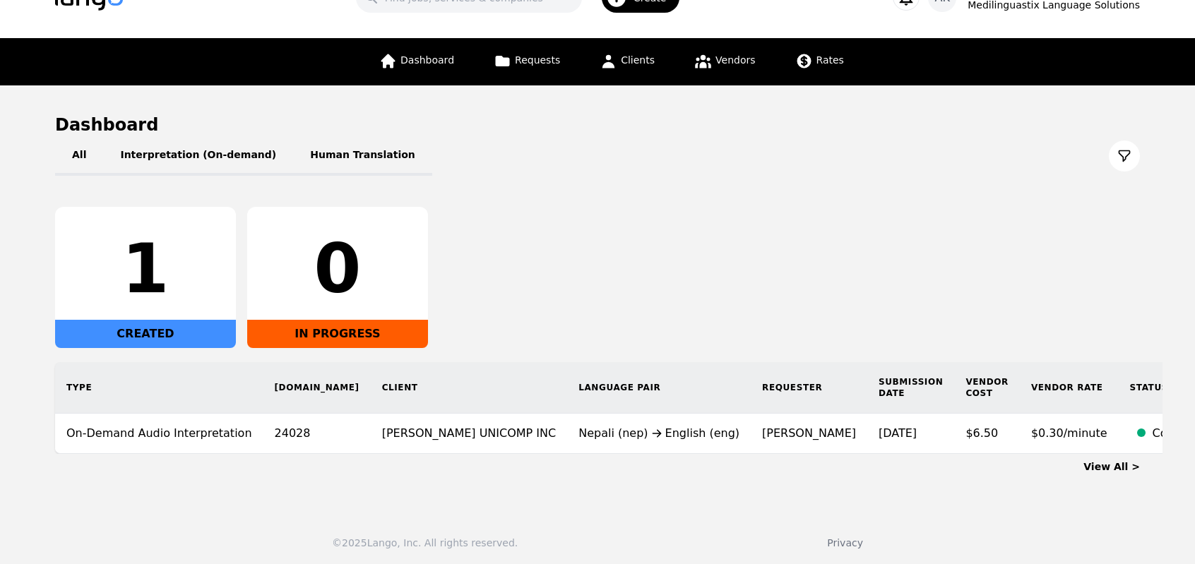
scroll to position [44, 0]
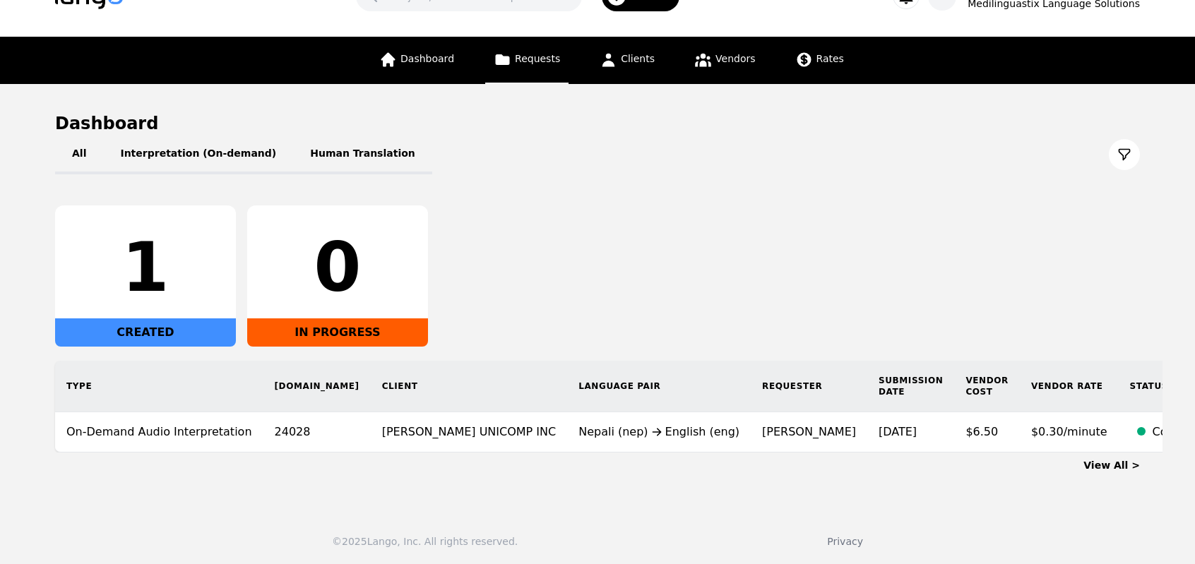
click at [538, 64] on span "Requests" at bounding box center [537, 58] width 45 height 11
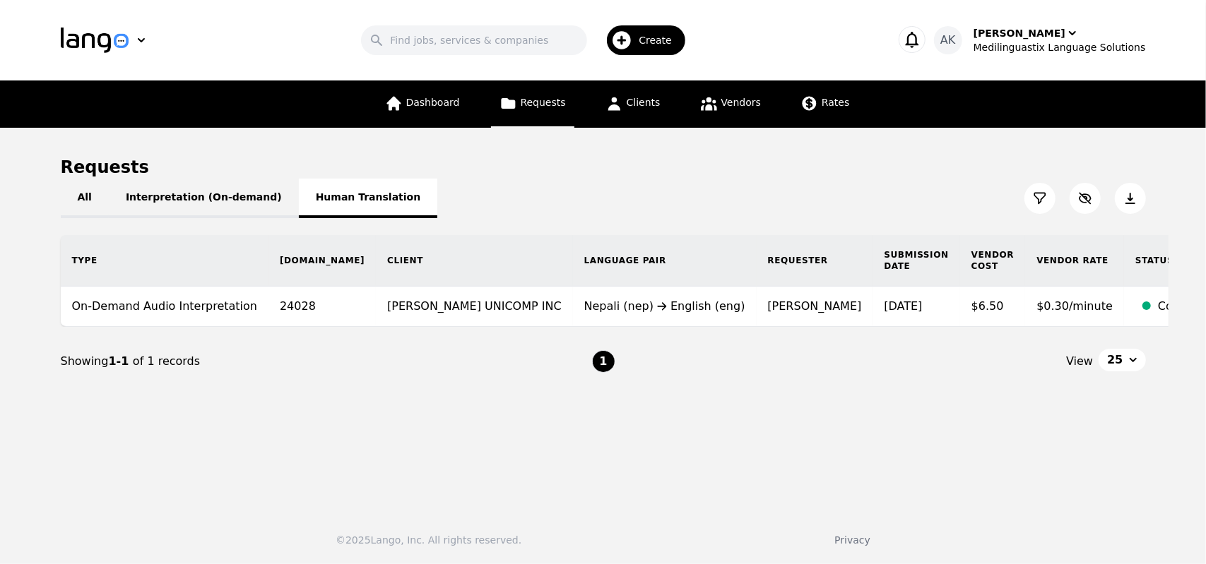
click at [316, 202] on button "Human Translation" at bounding box center [368, 199] width 139 height 40
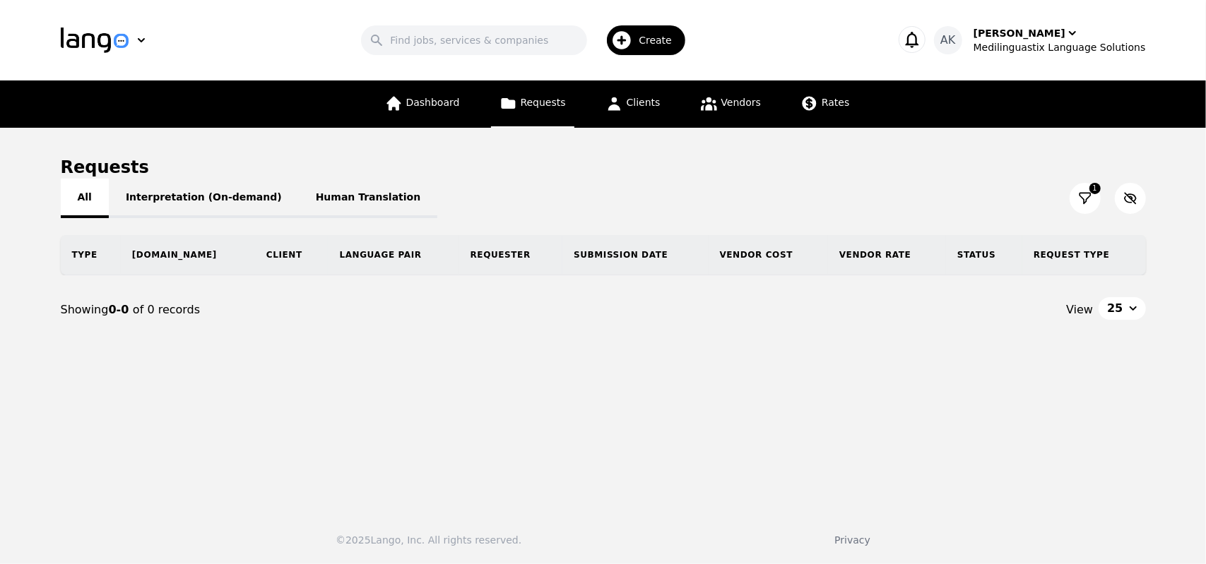
click at [96, 194] on button "All" at bounding box center [85, 199] width 48 height 40
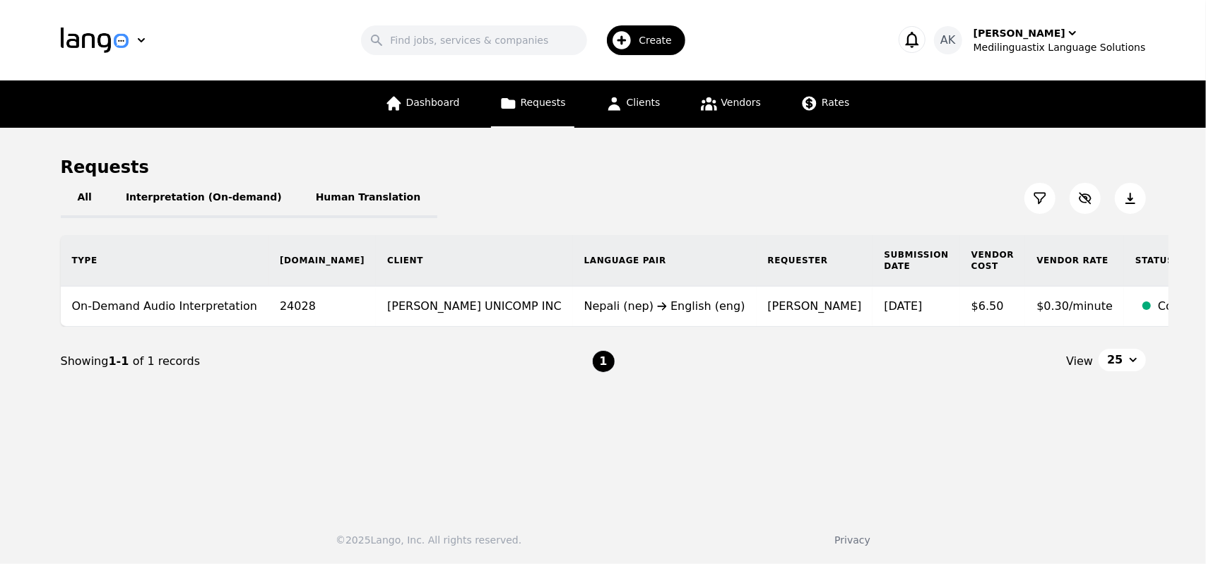
click at [750, 468] on main "Requests All Interpretation (On-demand) Human Translation Type Req.ID Client La…" at bounding box center [603, 314] width 1206 height 372
click at [1044, 55] on div "Search Create AK Ameet Kumar Medilinguastix Language Solutions" at bounding box center [603, 40] width 1085 height 41
click at [1033, 39] on div "Ameet Kumar" at bounding box center [1019, 33] width 92 height 14
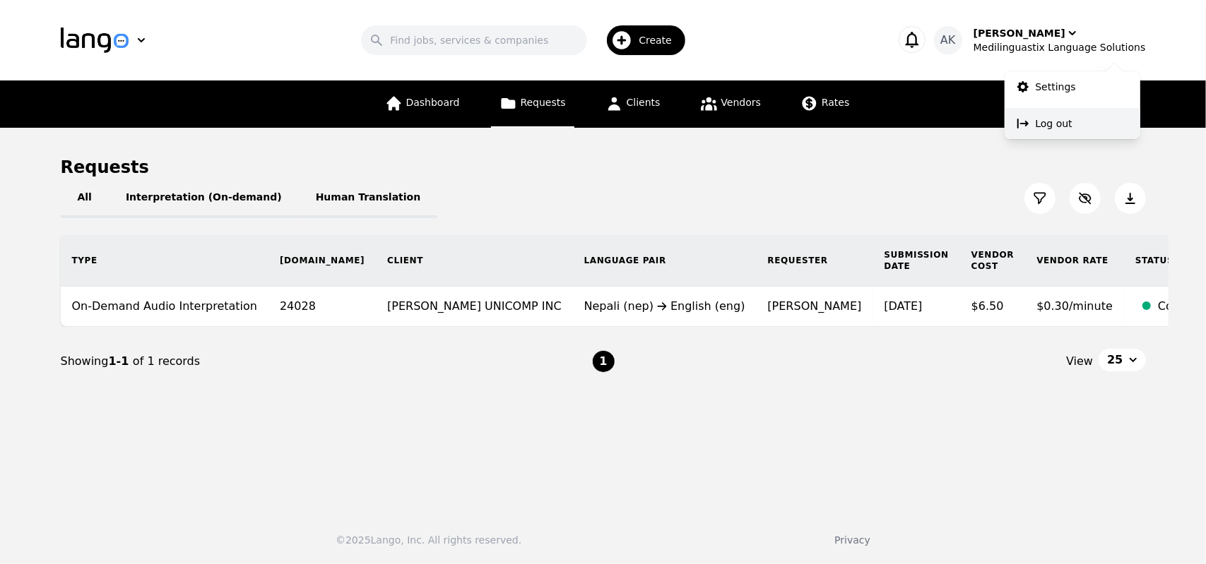
click at [1040, 119] on p "Log out" at bounding box center [1053, 124] width 37 height 14
